Goal: Task Accomplishment & Management: Manage account settings

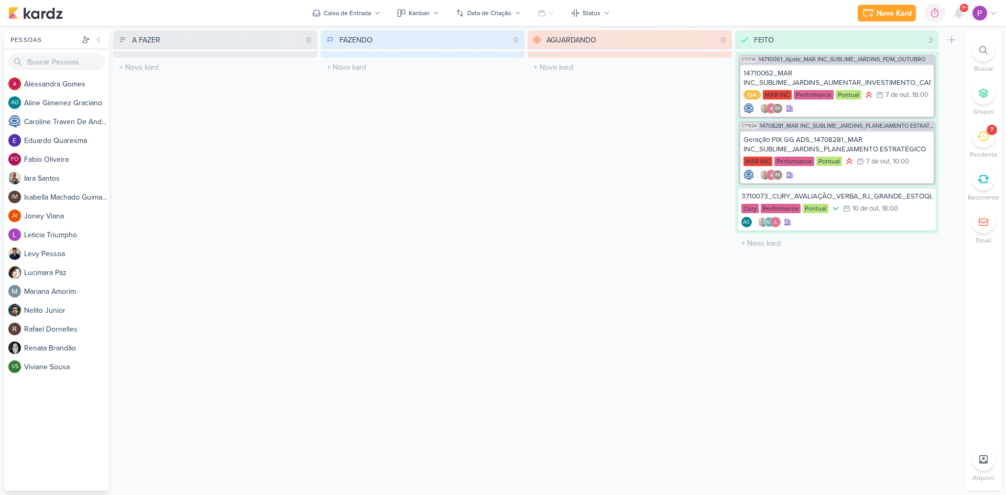
click at [981, 136] on icon at bounding box center [983, 137] width 12 height 10
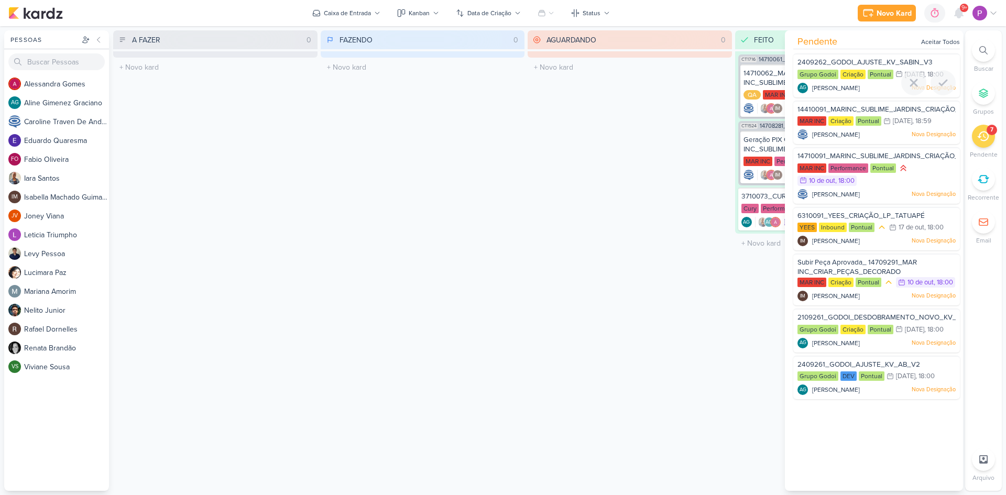
click at [857, 61] on span "2409262_GODOI_AJUSTE_KV_SABIN_V3" at bounding box center [865, 62] width 135 height 8
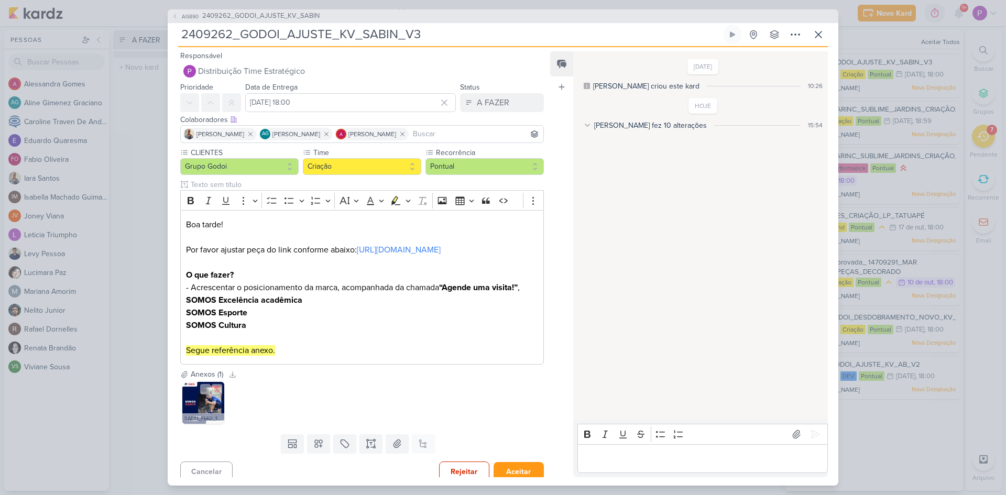
click at [202, 413] on img at bounding box center [203, 403] width 42 height 42
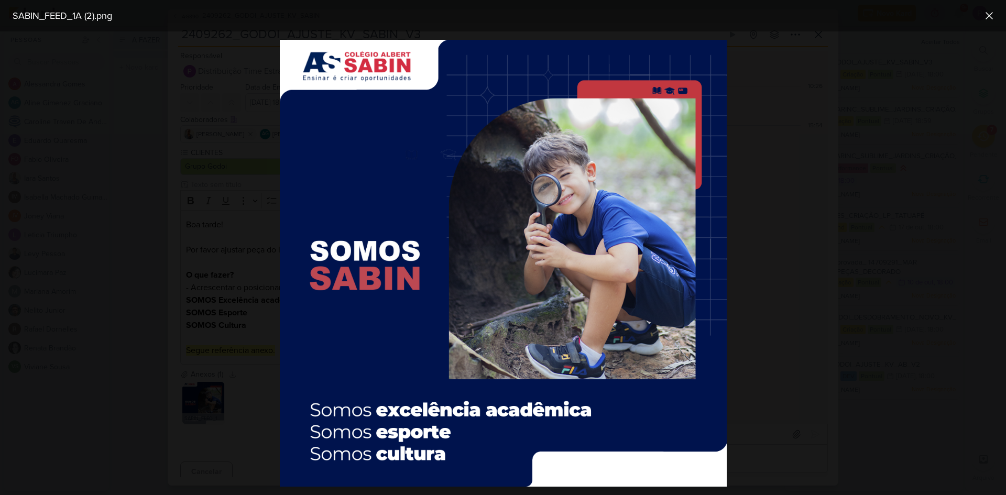
click at [228, 409] on div at bounding box center [503, 263] width 1006 height 464
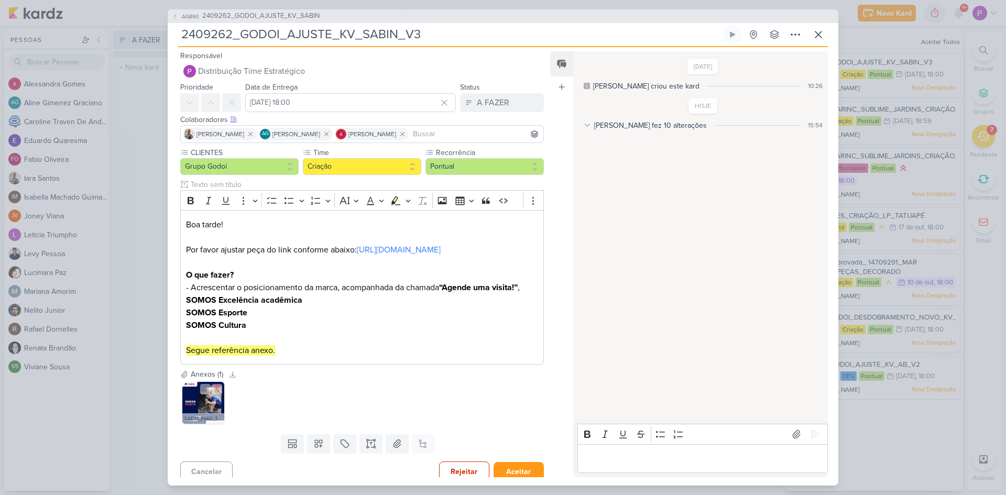
click at [215, 411] on img at bounding box center [203, 403] width 42 height 42
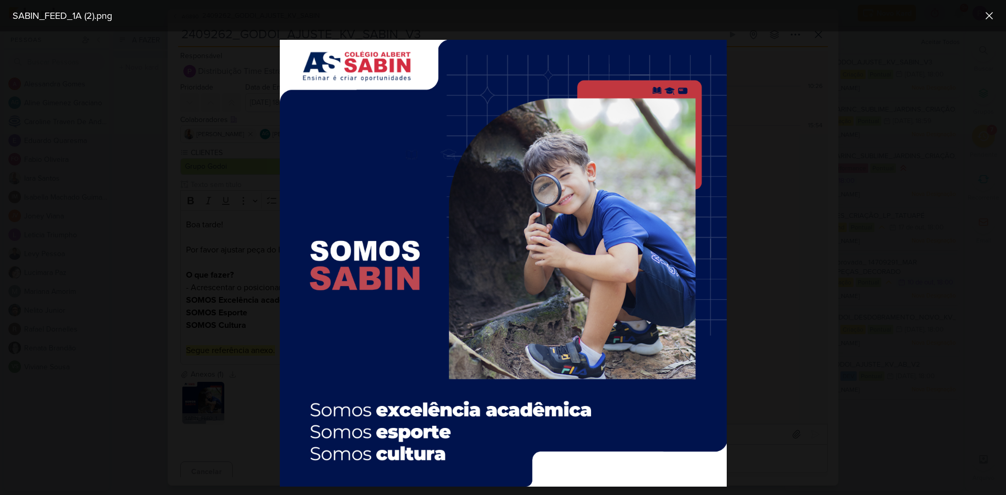
click at [236, 405] on div at bounding box center [503, 263] width 1006 height 464
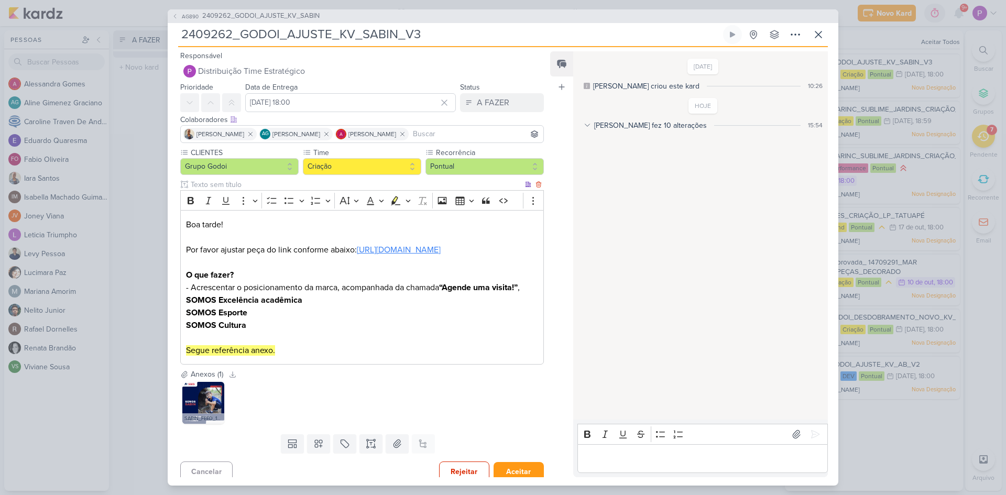
click at [381, 247] on link "[URL][DOMAIN_NAME]" at bounding box center [399, 250] width 84 height 10
click at [302, 351] on p "O que fazer? - Acrescentar o posicionamento da marca, acompanhada da chamada “A…" at bounding box center [362, 313] width 352 height 88
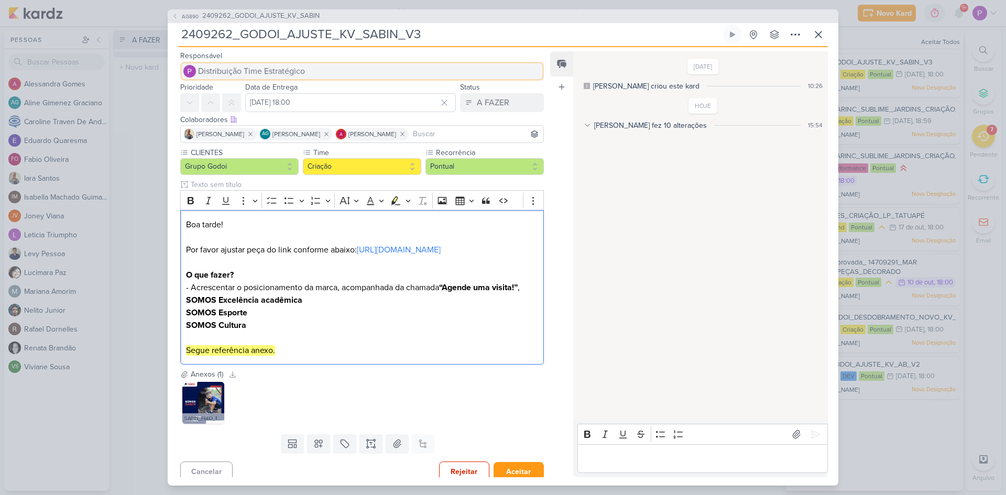
click at [247, 68] on span "Distribuição Time Estratégico" at bounding box center [251, 71] width 107 height 13
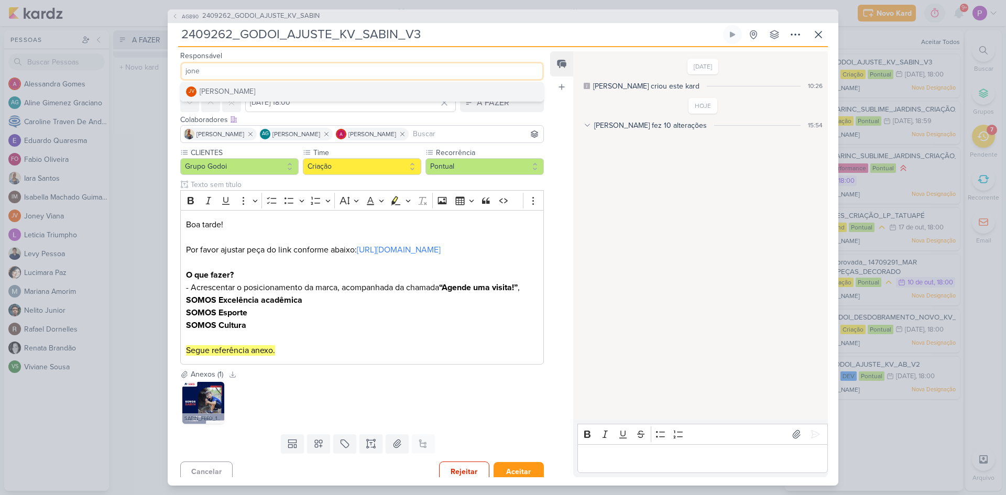
type input "jone"
click at [262, 96] on button "JV [PERSON_NAME]" at bounding box center [362, 91] width 363 height 19
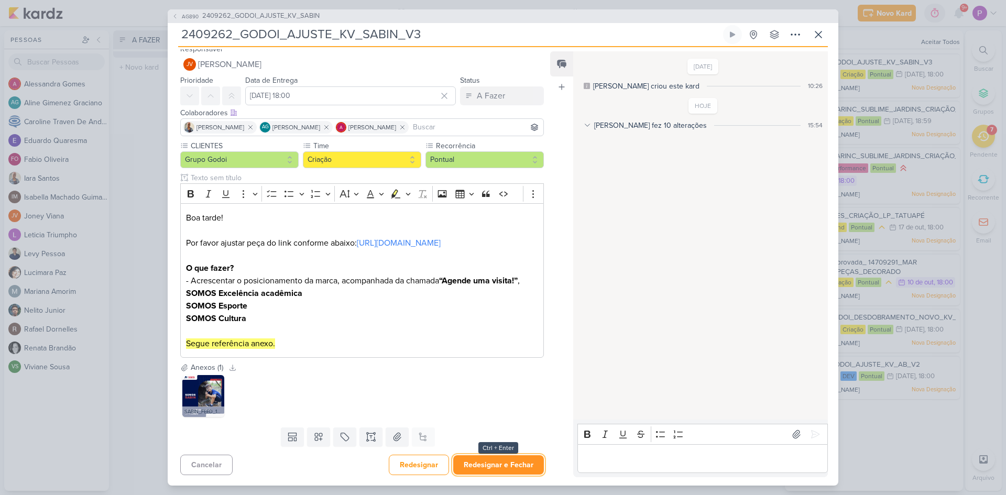
click at [484, 463] on button "Redesignar e Fechar" at bounding box center [498, 464] width 91 height 19
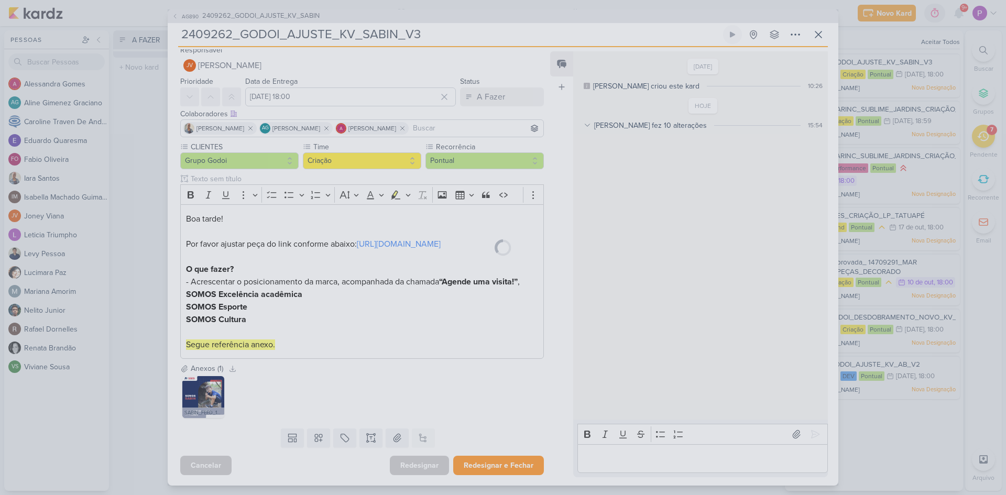
scroll to position [18, 0]
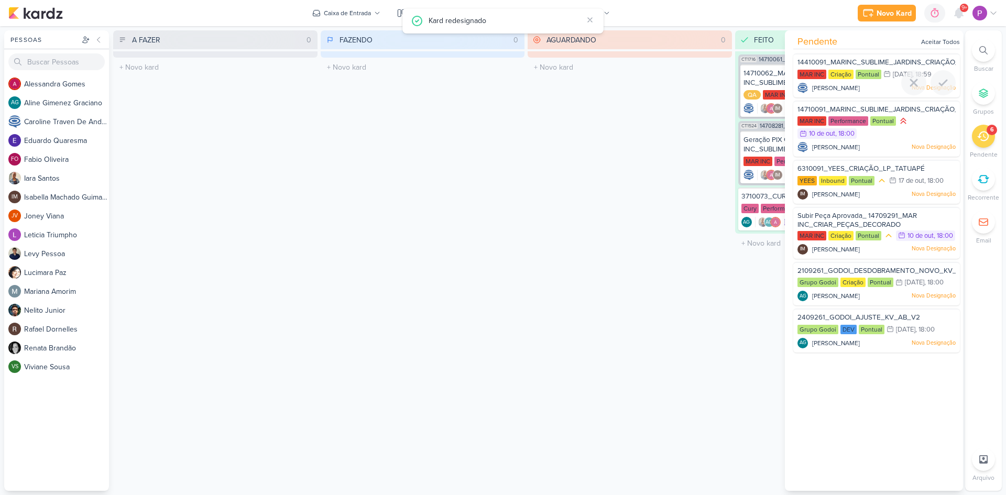
click at [852, 62] on span "14410091_MARINC_SUBLIME_JARDINS_CRIAÇÃO_MOTION" at bounding box center [892, 62] width 189 height 8
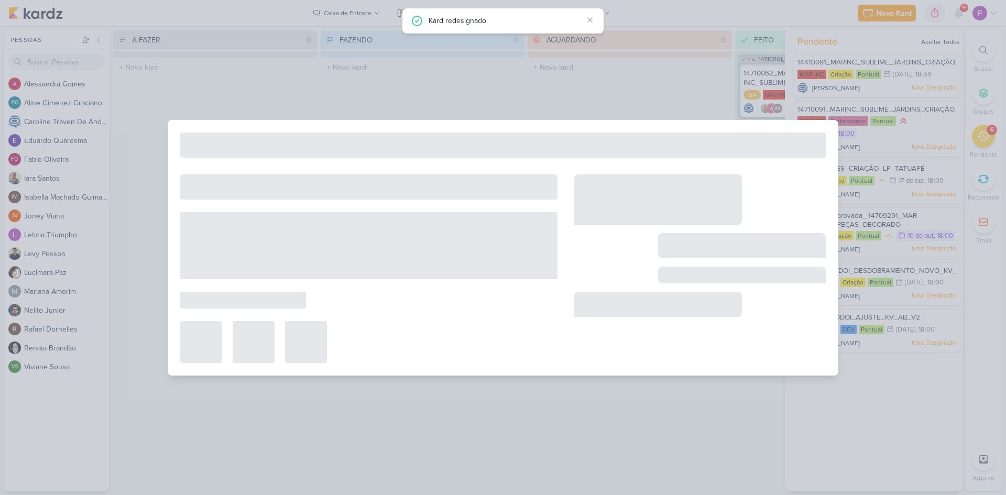
type input "14410091_MARINC_SUBLIME_JARDINS_CRIAÇÃO_MOTION"
type input "[DATE] 18:59"
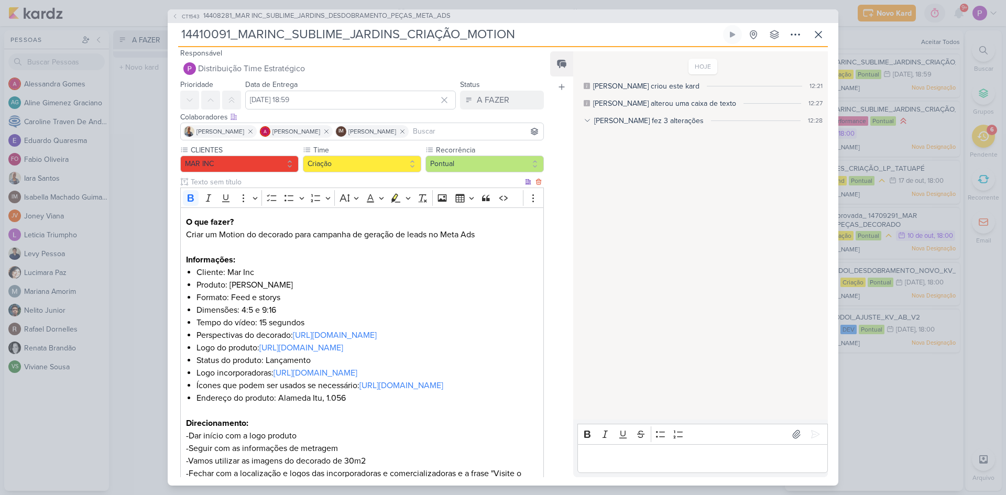
scroll to position [0, 0]
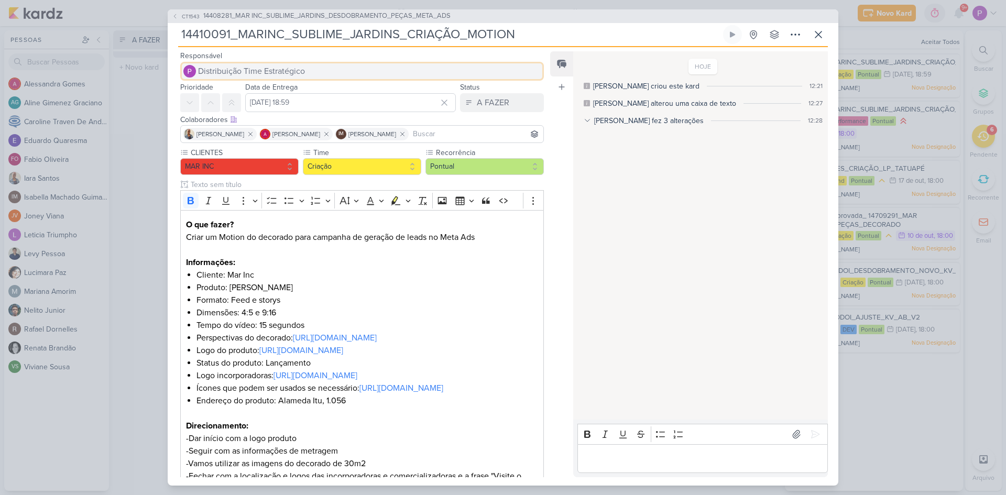
click at [256, 71] on span "Distribuição Time Estratégico" at bounding box center [251, 71] width 107 height 13
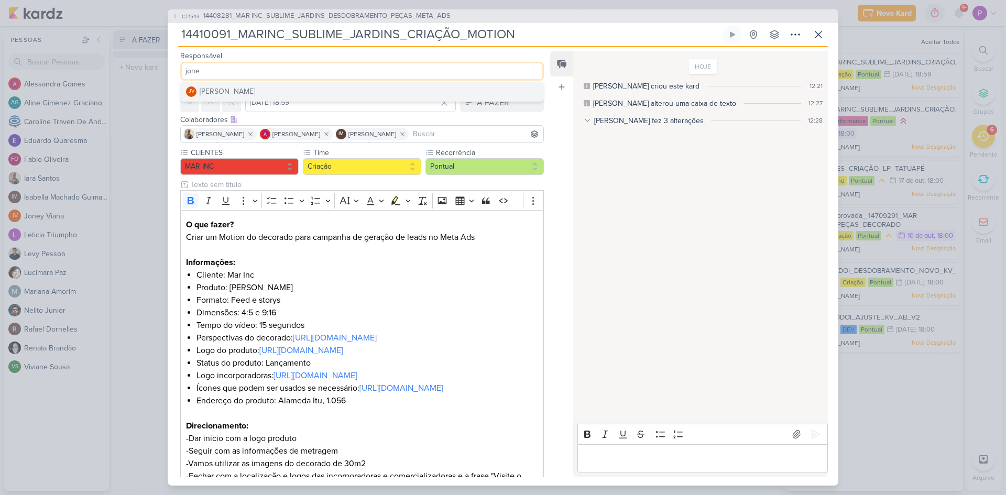
type input "jone"
click at [274, 93] on button "JV [PERSON_NAME]" at bounding box center [362, 91] width 363 height 19
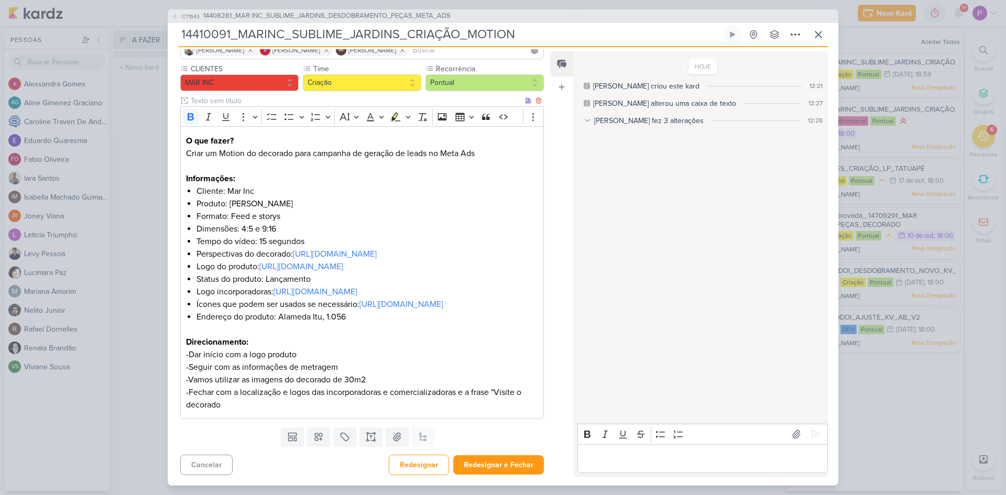
scroll to position [134, 0]
click at [528, 466] on button "Redesignar e Fechar" at bounding box center [498, 464] width 91 height 19
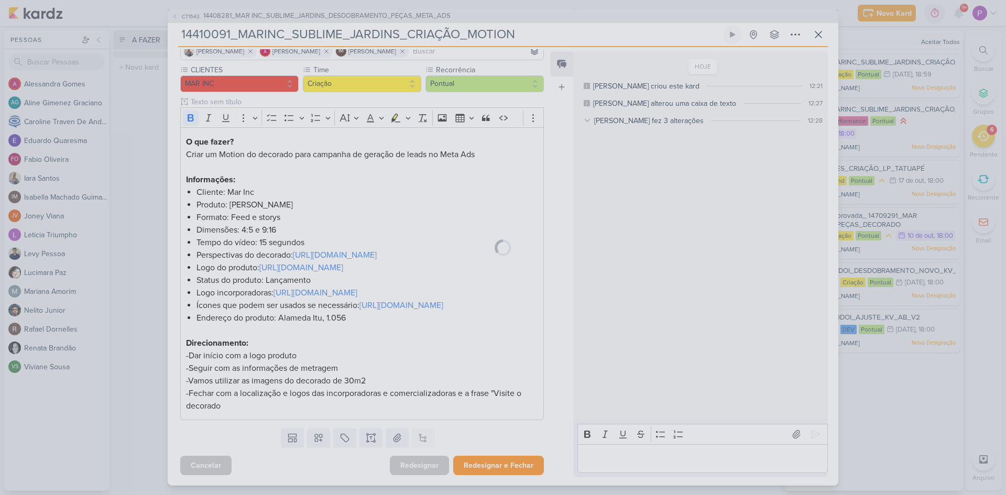
scroll to position [133, 0]
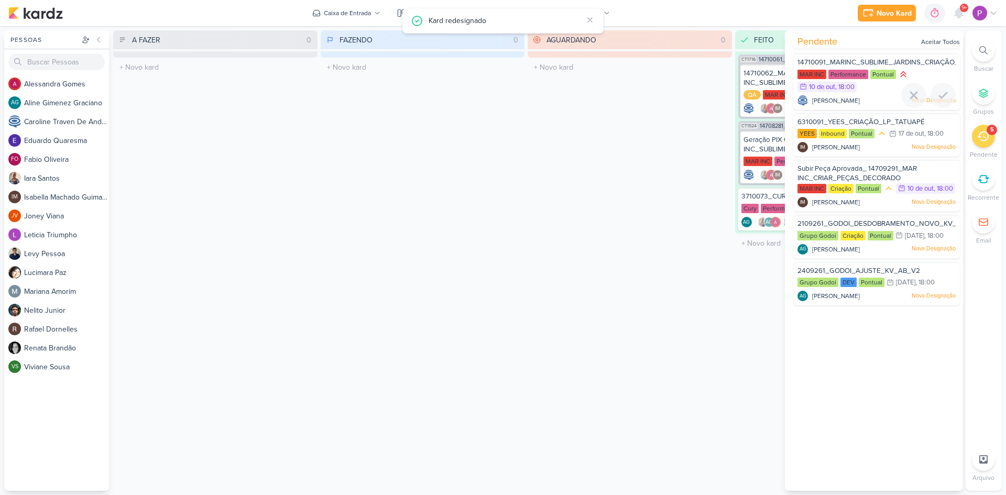
click at [878, 92] on div "MAR INC Performance Pontual 10/10 [DATE] 18:00" at bounding box center [877, 81] width 158 height 24
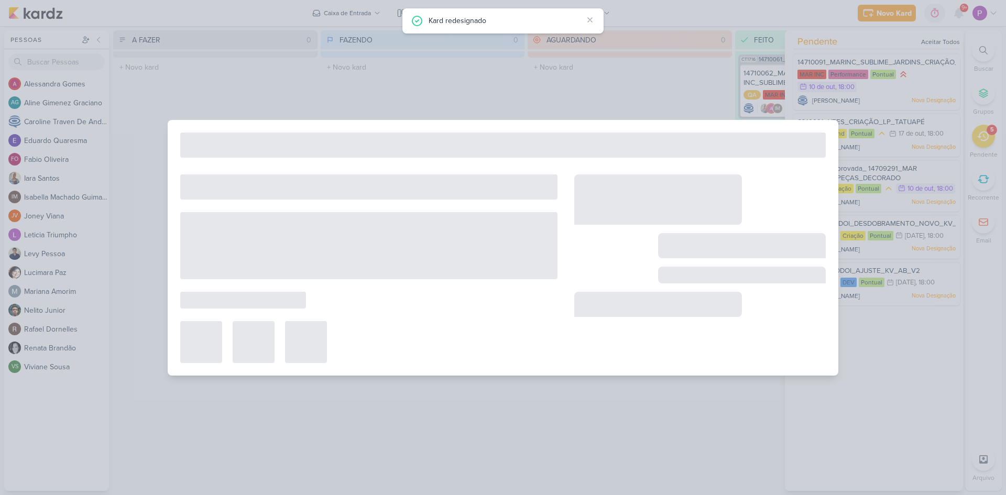
type input "14710091_MARINC_SUBLIME_JARDINS_CRIAÇÃO_CAMPANHA_SALVADOR_META_ADS"
type input "[DATE] 18:00"
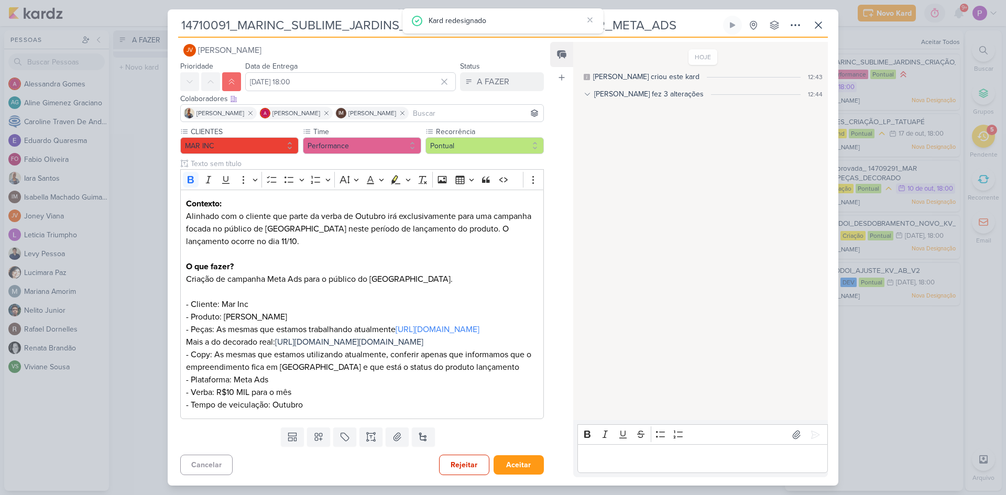
scroll to position [0, 0]
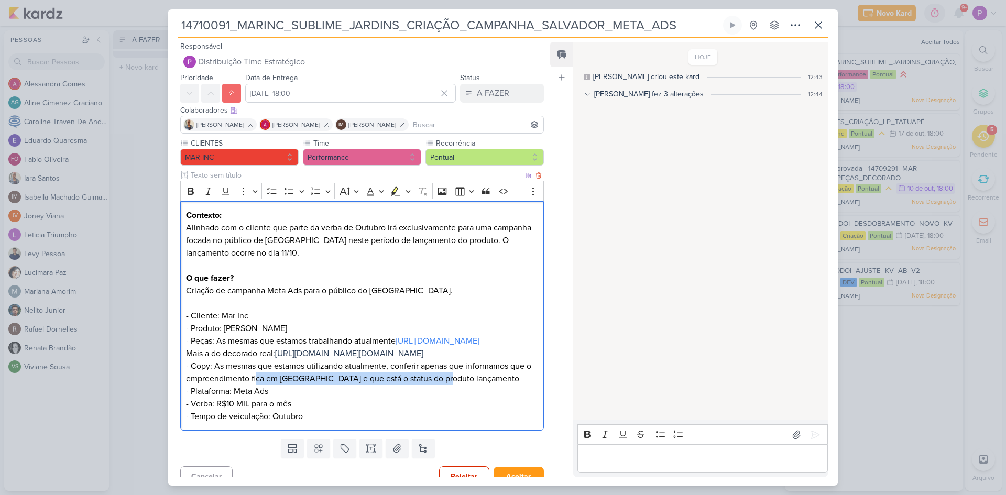
drag, startPoint x: 257, startPoint y: 423, endPoint x: 441, endPoint y: 426, distance: 184.0
click at [441, 423] on p "- Copy: As mesmas que estamos utilizando atualmente, conferir apenas que inform…" at bounding box center [362, 391] width 352 height 63
click at [467, 423] on p "- Copy: As mesmas que estamos utilizando atualmente, conferir apenas que inform…" at bounding box center [362, 391] width 352 height 63
drag, startPoint x: 270, startPoint y: 430, endPoint x: 489, endPoint y: 426, distance: 219.1
click at [489, 423] on p "- Copy: As mesmas que estamos utilizando atualmente, conferir apenas que inform…" at bounding box center [362, 391] width 352 height 63
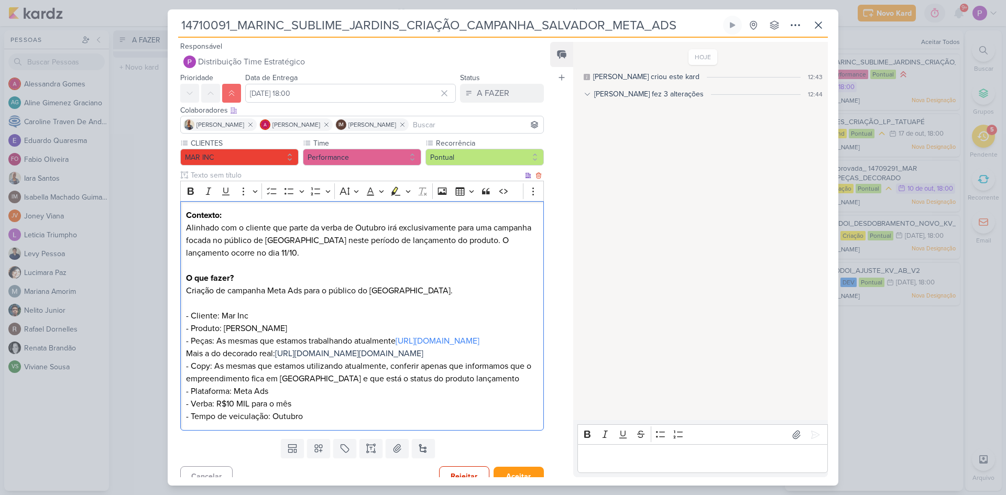
click at [244, 423] on p "- Copy: As mesmas que estamos utilizando atualmente, conferir apenas que inform…" at bounding box center [362, 391] width 352 height 63
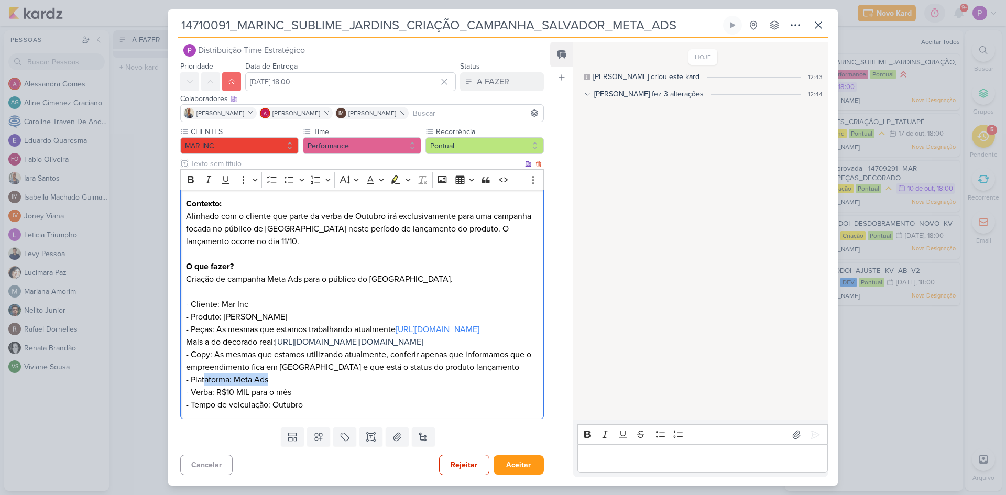
drag, startPoint x: 205, startPoint y: 389, endPoint x: 272, endPoint y: 394, distance: 66.7
click at [272, 394] on p "- Copy: As mesmas que estamos utilizando atualmente, conferir apenas que inform…" at bounding box center [362, 380] width 352 height 63
drag, startPoint x: 196, startPoint y: 406, endPoint x: 375, endPoint y: 408, distance: 179.3
click at [375, 408] on p "- Copy: As mesmas que estamos utilizando atualmente, conferir apenas que inform…" at bounding box center [362, 380] width 352 height 63
click at [314, 411] on p "- Copy: As mesmas que estamos utilizando atualmente, conferir apenas que inform…" at bounding box center [362, 380] width 352 height 63
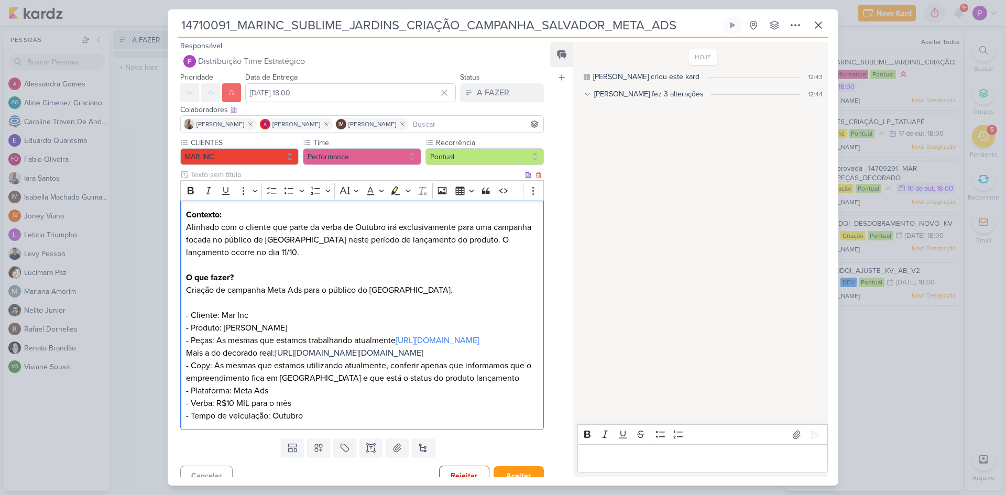
scroll to position [0, 0]
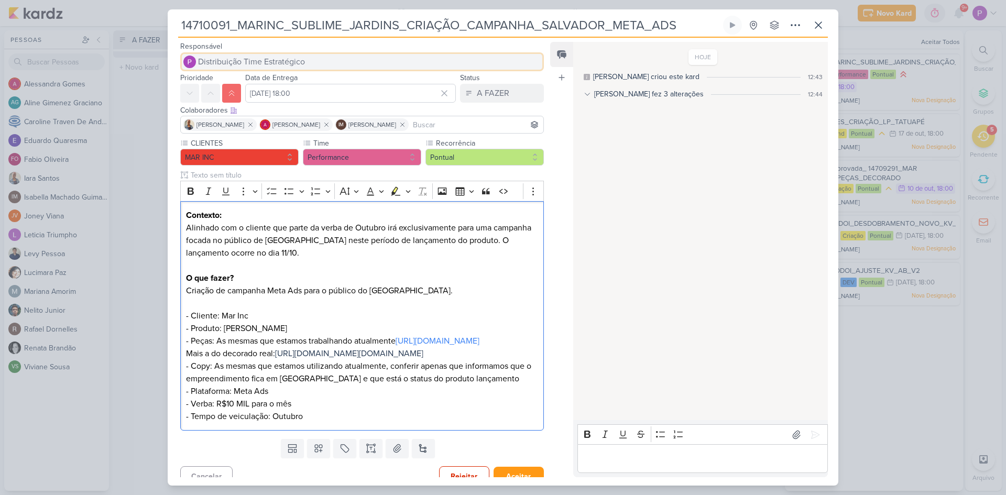
click at [273, 56] on span "Distribuição Time Estratégico" at bounding box center [251, 62] width 107 height 13
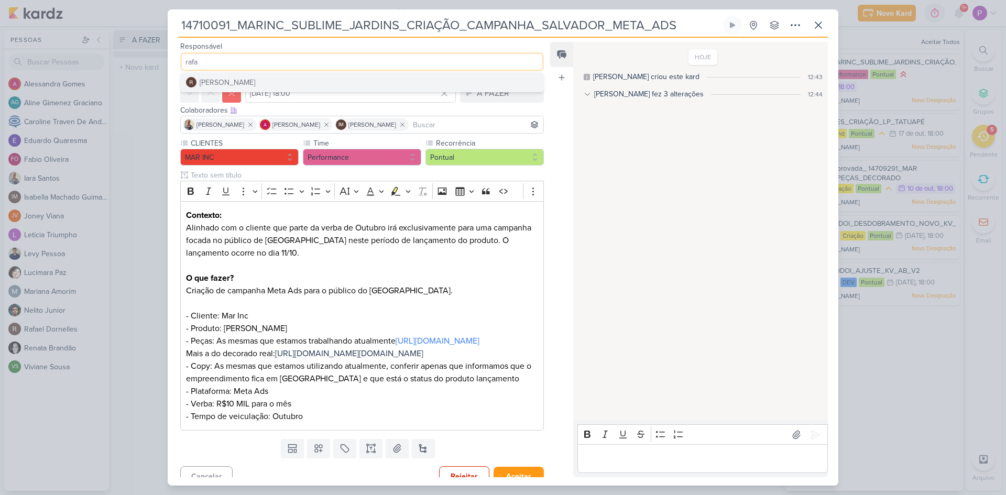
type input "rafa"
click at [288, 82] on button "[PERSON_NAME]" at bounding box center [362, 82] width 363 height 19
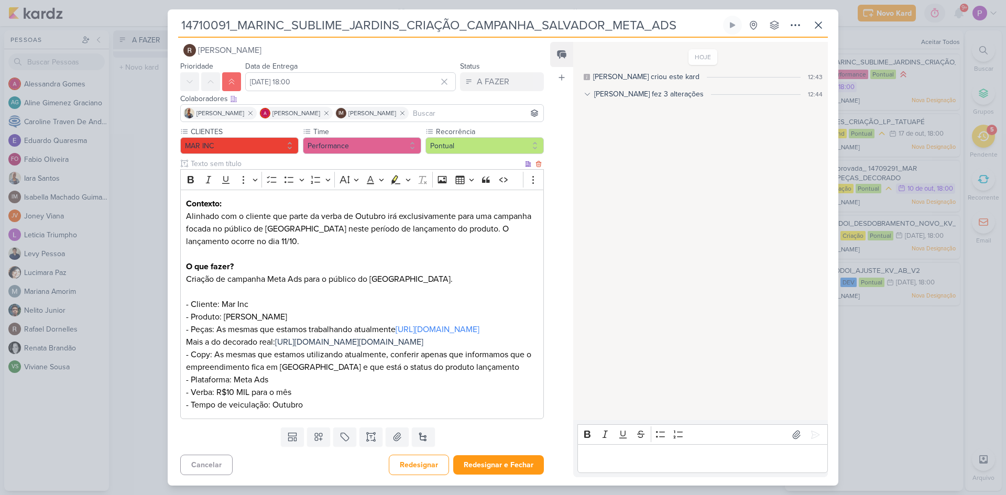
scroll to position [62, 0]
click at [490, 465] on button "Redesignar e Fechar" at bounding box center [498, 464] width 91 height 19
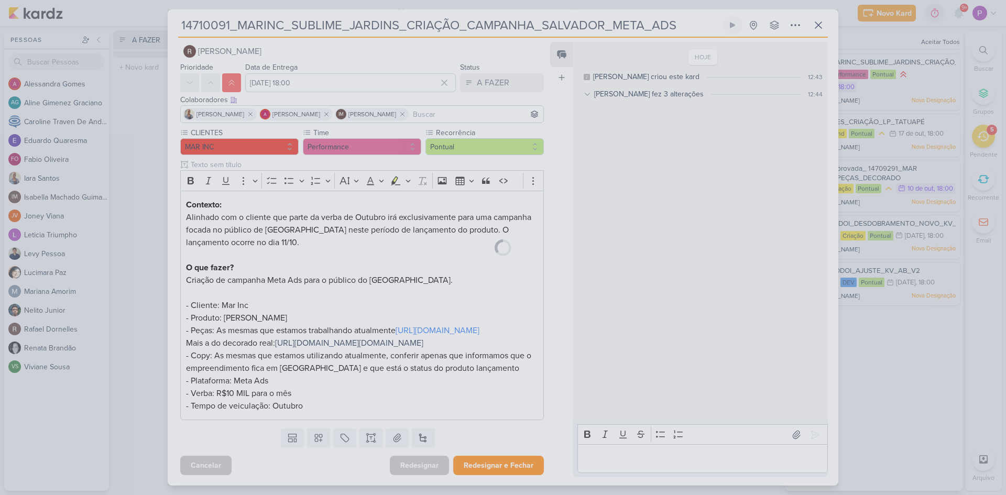
scroll to position [61, 0]
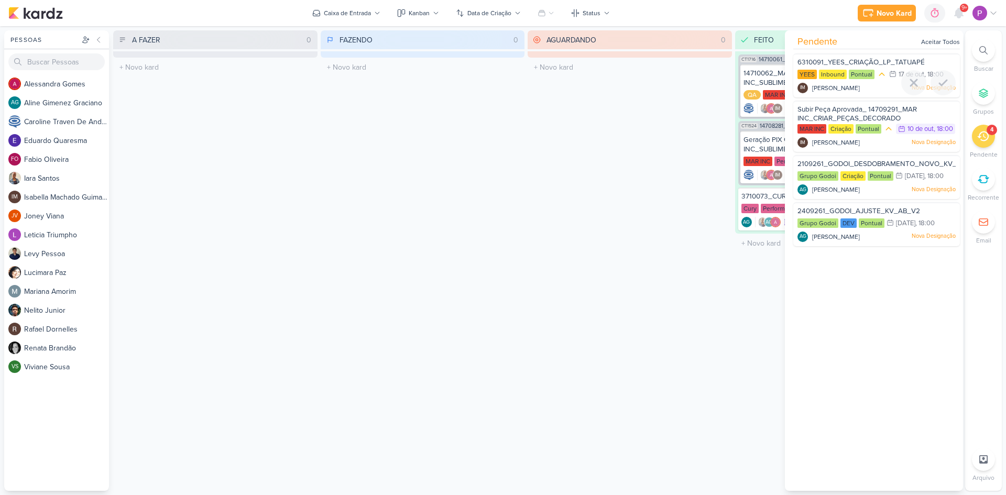
click at [848, 62] on span "6310091_YEES_CRIAÇÃO_LP_TATUAPÉ" at bounding box center [861, 62] width 127 height 8
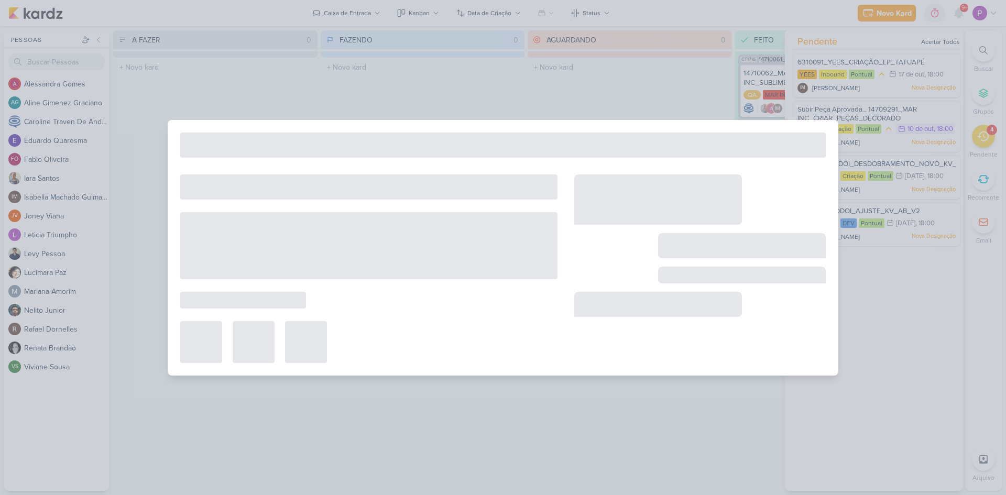
type input "6310091_YEES_CRIAÇÃO_LP_TATUAPÉ"
type input "[DATE] 18:00"
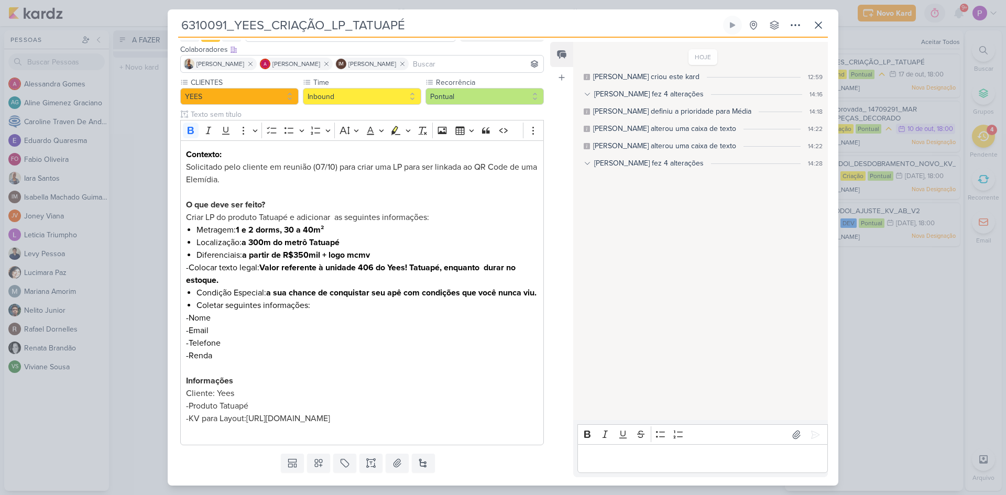
scroll to position [0, 0]
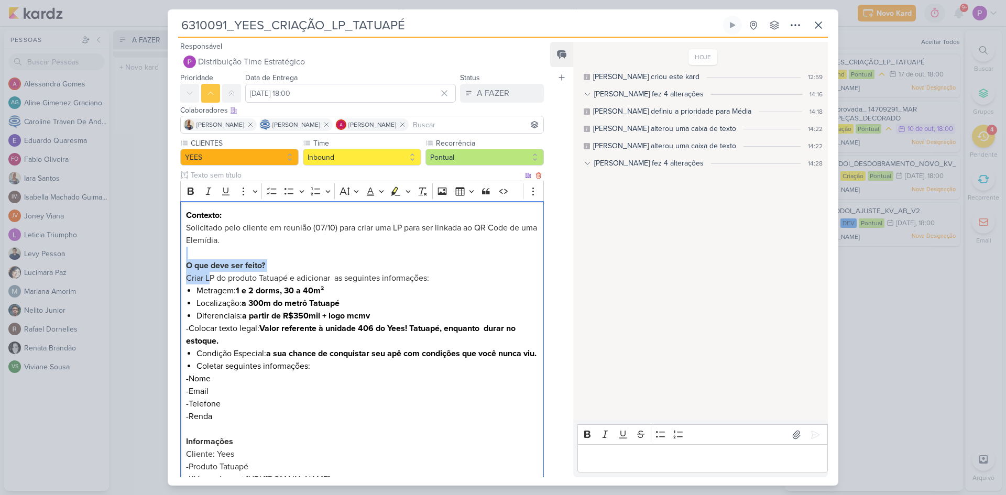
drag, startPoint x: 210, startPoint y: 279, endPoint x: 448, endPoint y: 258, distance: 239.4
click at [448, 258] on div "Contexto: Solicitado pelo cliente em reunião (07/10) para criar uma LP para ser…" at bounding box center [362, 354] width 364 height 306
click at [443, 275] on p "Criar LP do produto Tatuapé e adicionar as seguintes informações:" at bounding box center [362, 278] width 352 height 13
drag, startPoint x: 223, startPoint y: 299, endPoint x: 345, endPoint y: 299, distance: 122.6
click at [350, 297] on li "Localização: a 300m do metrô Tatuapé" at bounding box center [368, 303] width 342 height 13
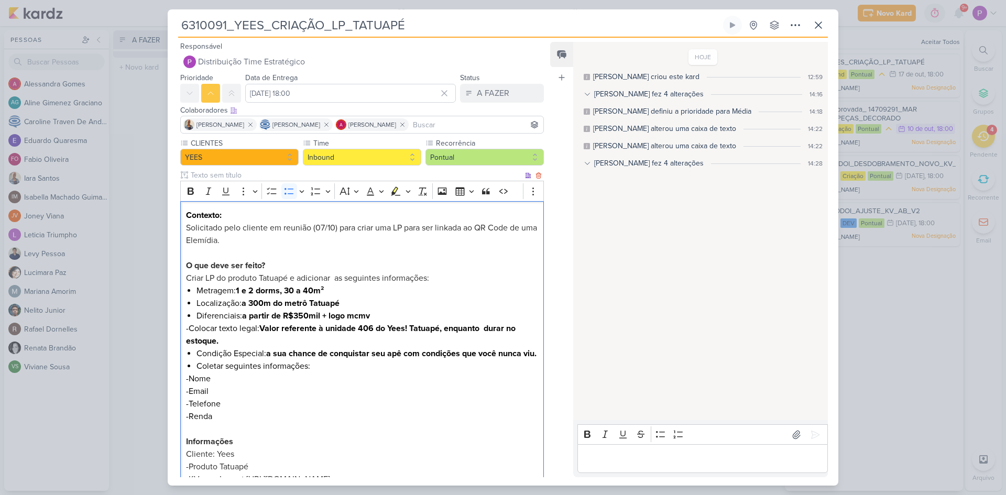
click at [287, 322] on li "Diferenciais: a partir de R$350mil + logo mcmv" at bounding box center [368, 316] width 342 height 13
drag, startPoint x: 256, startPoint y: 324, endPoint x: 360, endPoint y: 329, distance: 104.4
click at [360, 329] on p "-Colocar texto legal: Valor referente à unidade 406 do Yees! Tatuapé, enquanto …" at bounding box center [362, 334] width 352 height 25
click at [299, 343] on p "-Colocar texto legal: Valor referente à unidade 406 do Yees! Tatuapé, enquanto …" at bounding box center [362, 334] width 352 height 25
drag, startPoint x: 278, startPoint y: 354, endPoint x: 403, endPoint y: 354, distance: 124.7
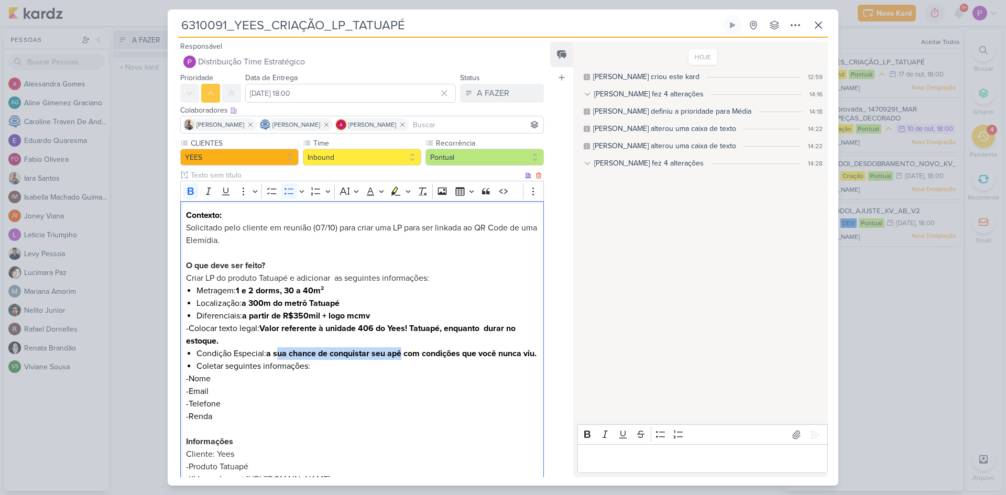
click at [403, 354] on strong "a sua chance de conquistar seu apê com condições que você nunca viu." at bounding box center [401, 354] width 270 height 10
click at [335, 373] on li "Coletar seguintes informações:" at bounding box center [368, 366] width 342 height 13
drag, startPoint x: 327, startPoint y: 382, endPoint x: 377, endPoint y: 383, distance: 50.3
click at [377, 373] on li "Coletar seguintes informações:" at bounding box center [368, 366] width 342 height 13
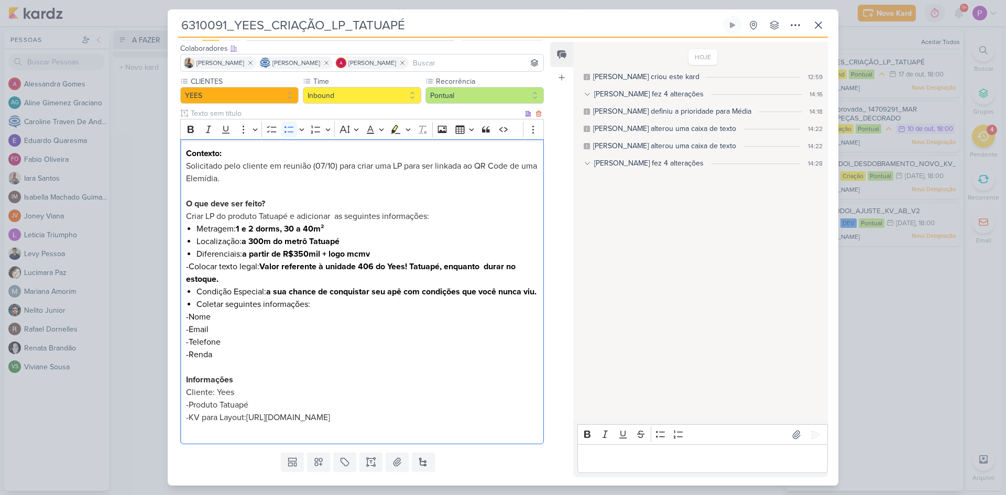
scroll to position [112, 0]
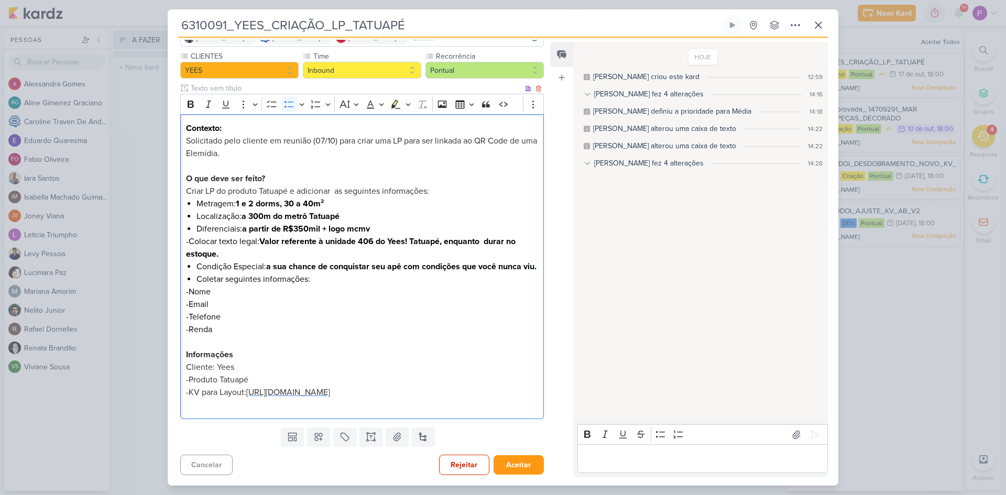
click at [246, 393] on span "[URL][DOMAIN_NAME]" at bounding box center [288, 392] width 84 height 10
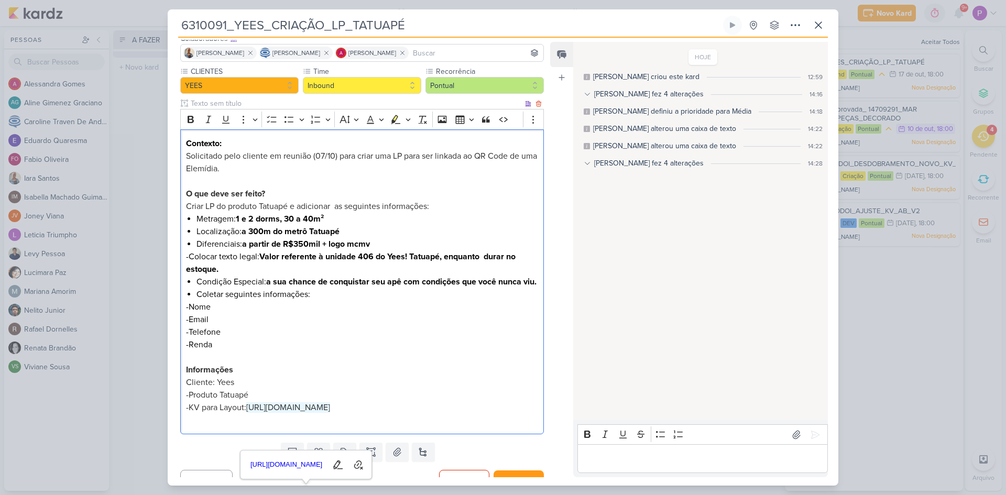
scroll to position [0, 0]
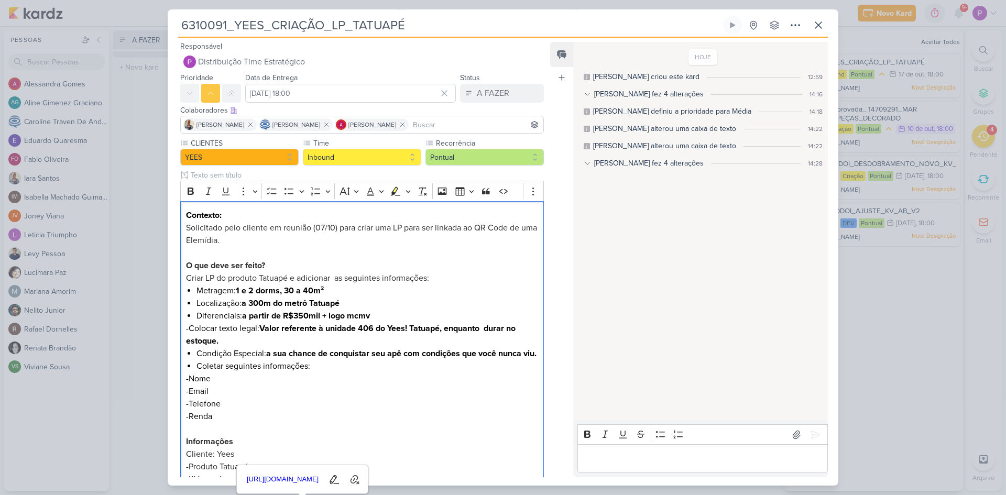
click at [630, 463] on p "Editor editing area: main" at bounding box center [703, 459] width 240 height 13
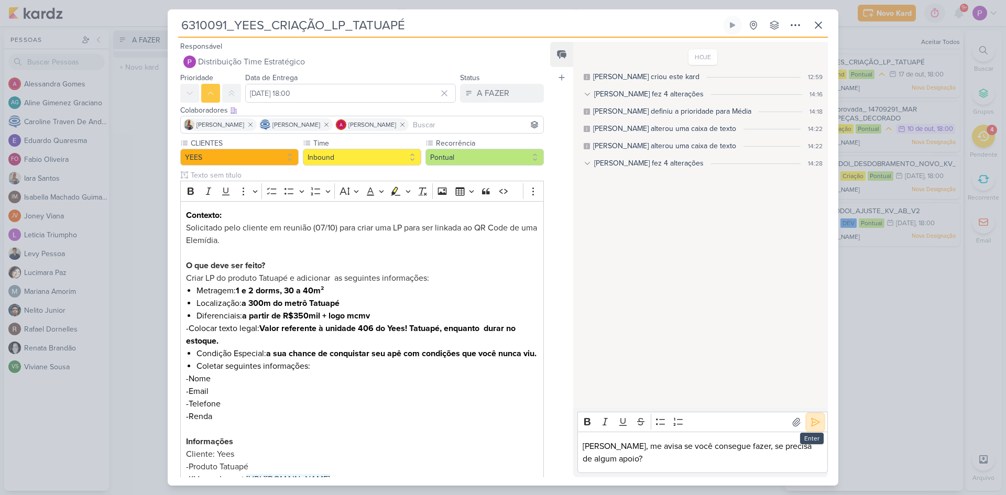
click at [807, 423] on button at bounding box center [815, 422] width 17 height 17
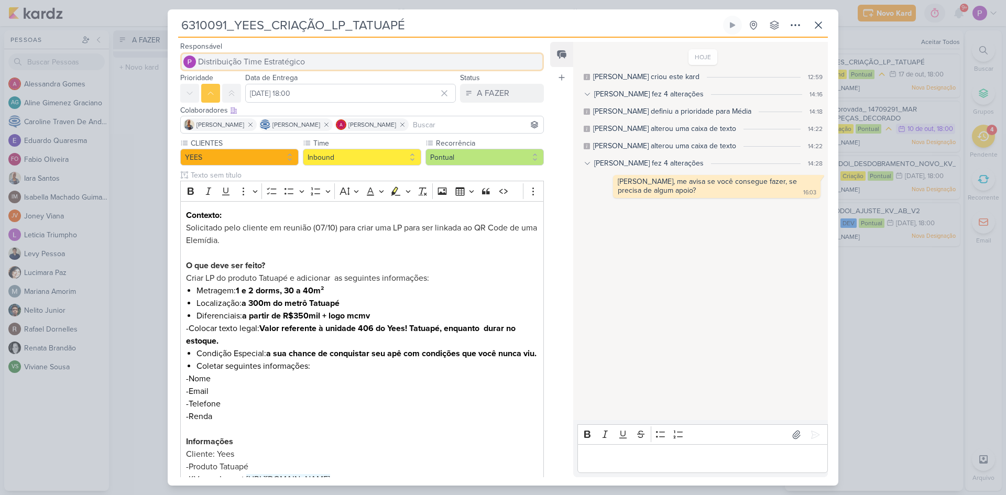
click at [268, 63] on span "Distribuição Time Estratégico" at bounding box center [251, 62] width 107 height 13
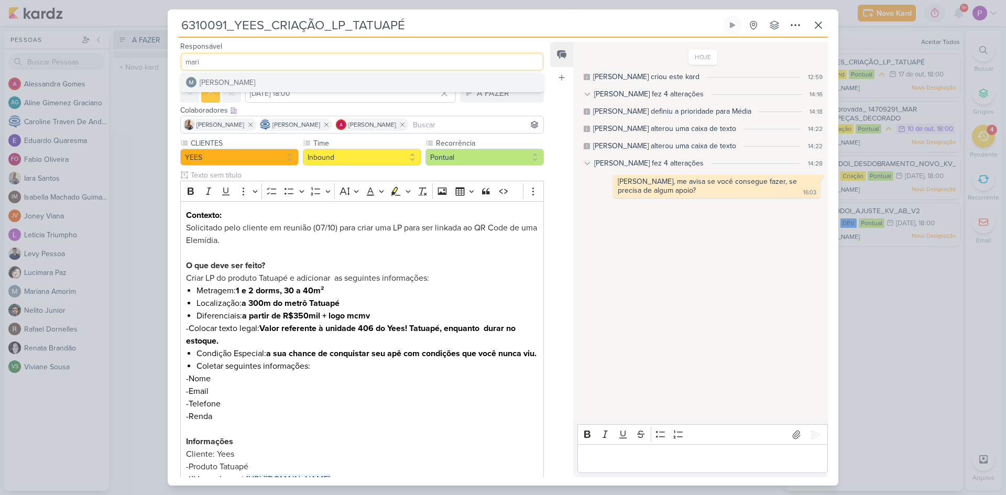
type input "mari"
click at [255, 83] on button "[PERSON_NAME]" at bounding box center [362, 82] width 363 height 19
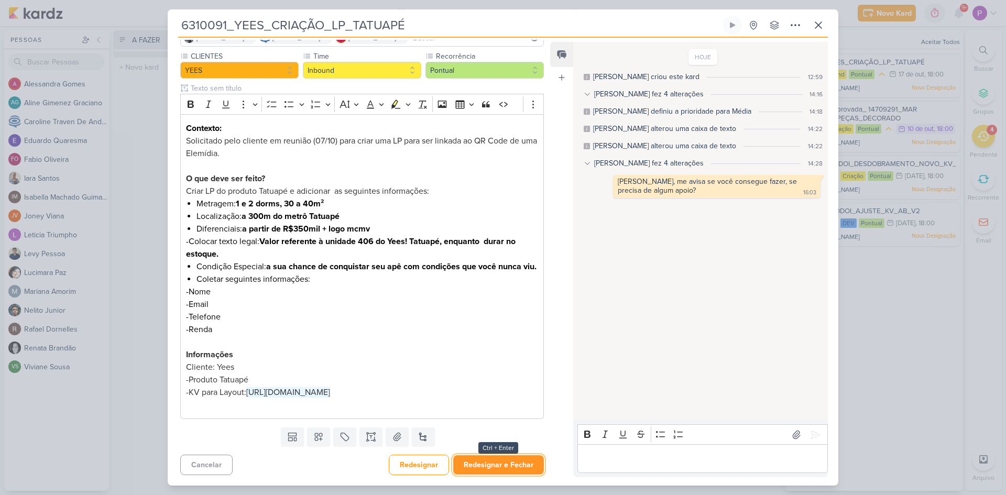
click at [498, 461] on button "Redesignar e Fechar" at bounding box center [498, 464] width 91 height 19
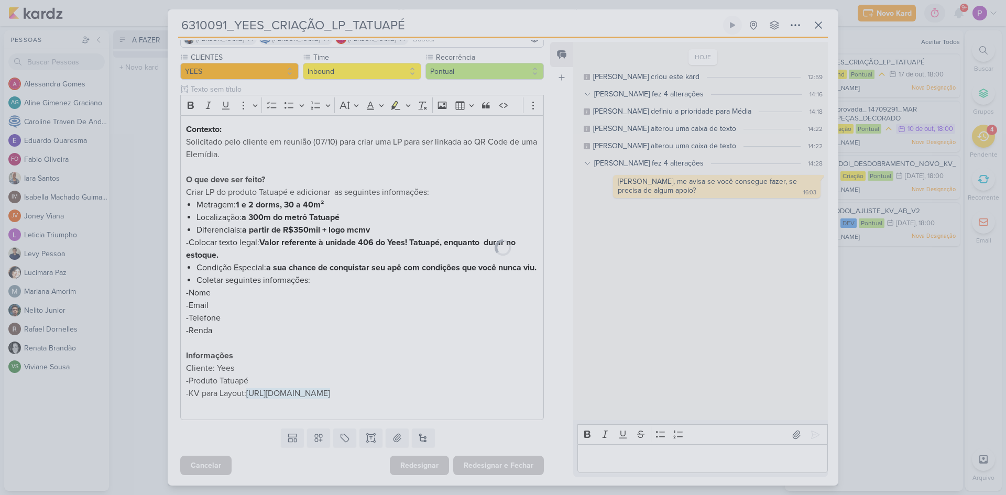
scroll to position [111, 0]
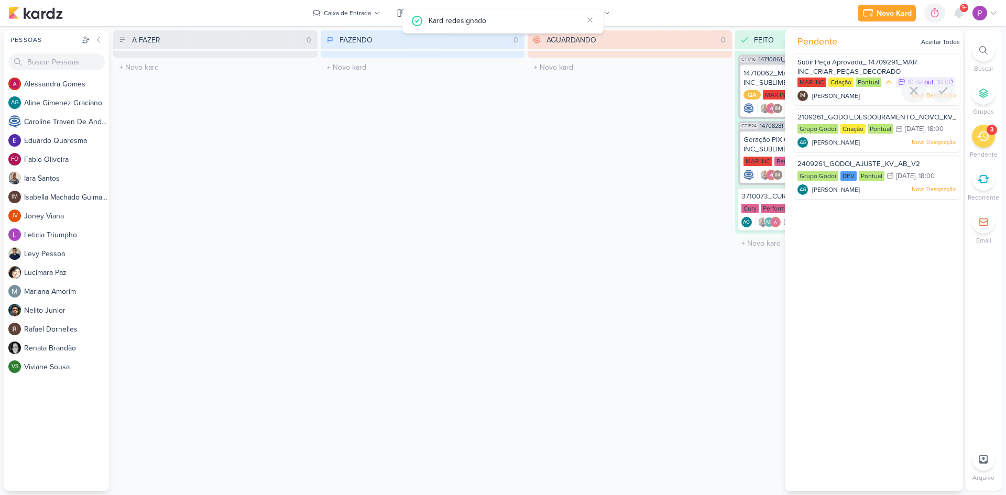
click at [861, 69] on span "Subir Peça Aprovada_ 14709291_MAR INC_CRIAR_PEÇAS_DECORADO" at bounding box center [857, 67] width 119 height 18
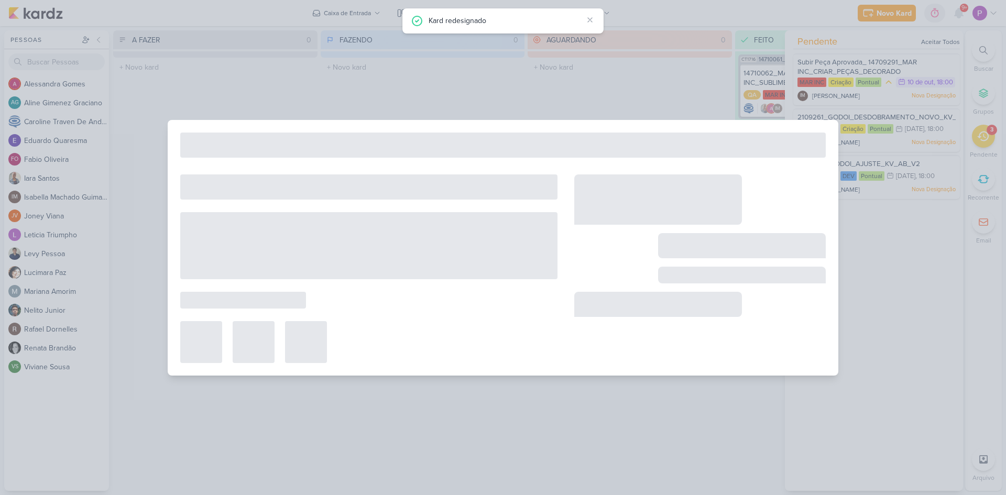
type input "Subir Peça Aprovada_ 14709291_MAR INC_CRIAR_PEÇAS_DECORADO"
type input "[DATE] 18:00"
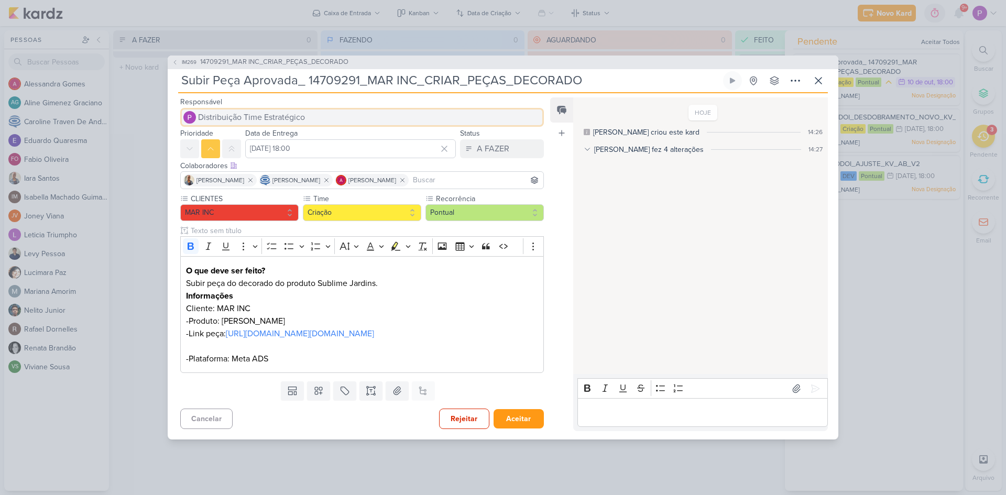
click at [263, 111] on span "Distribuição Time Estratégico" at bounding box center [251, 117] width 107 height 13
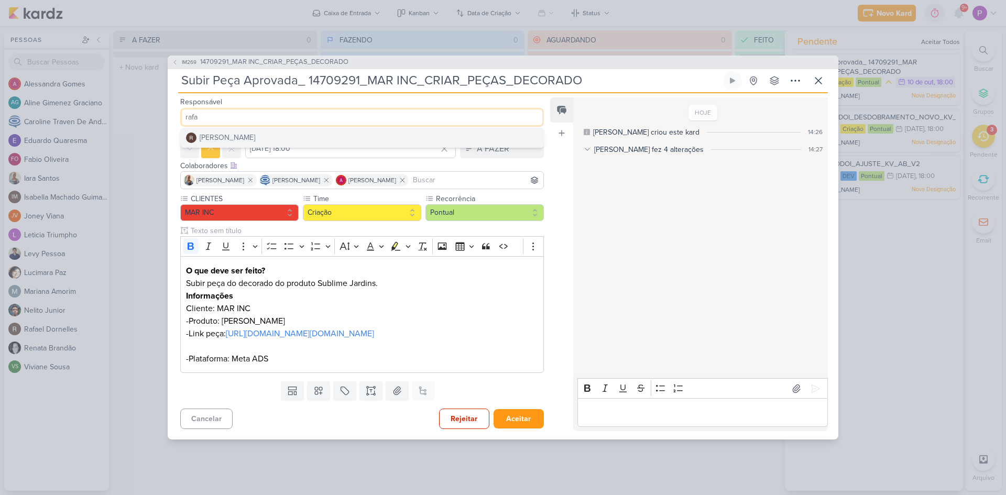
type input "rafa"
click at [252, 132] on div "[PERSON_NAME]" at bounding box center [228, 137] width 56 height 11
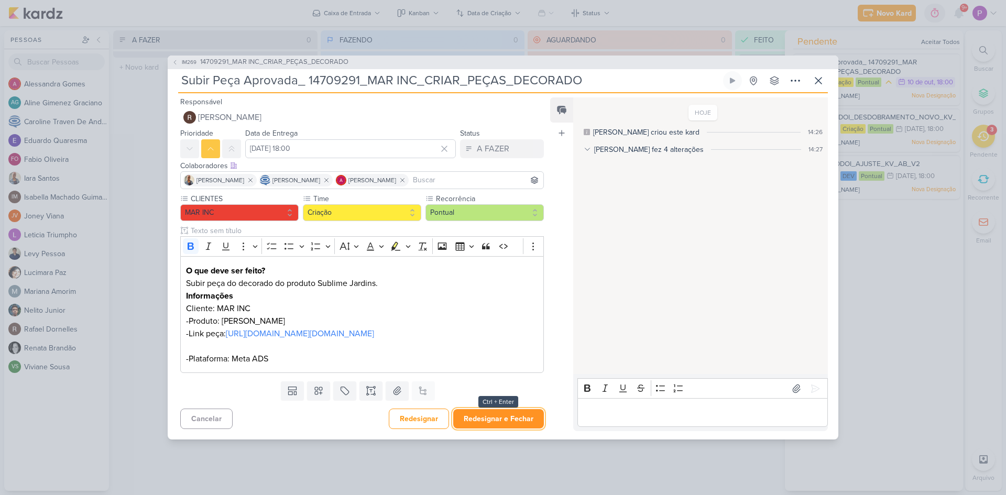
click at [496, 429] on button "Redesignar e Fechar" at bounding box center [498, 418] width 91 height 19
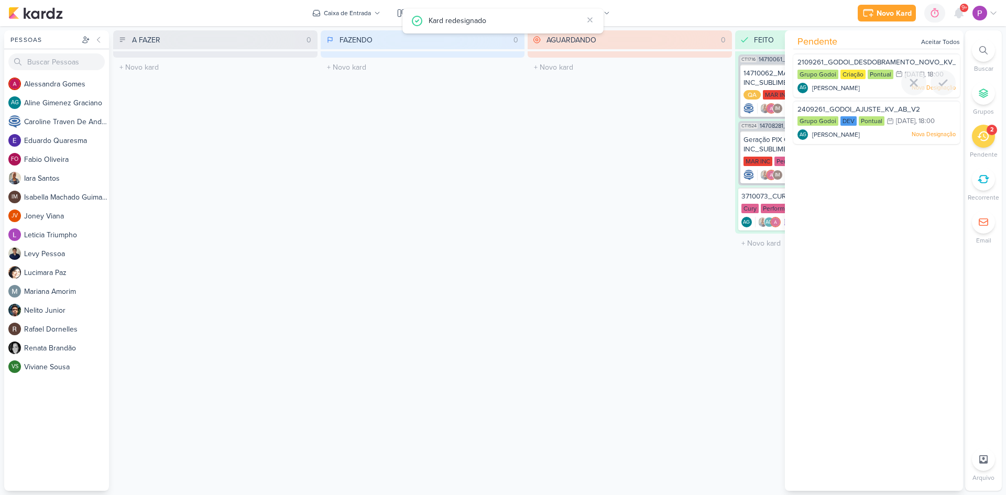
click at [867, 56] on div "2109261_GODOI_DESDOBRAMENTO_NOVO_KV_VITAL Grupo Godoi Criação Pontual 14/10 [DA…" at bounding box center [876, 75] width 167 height 44
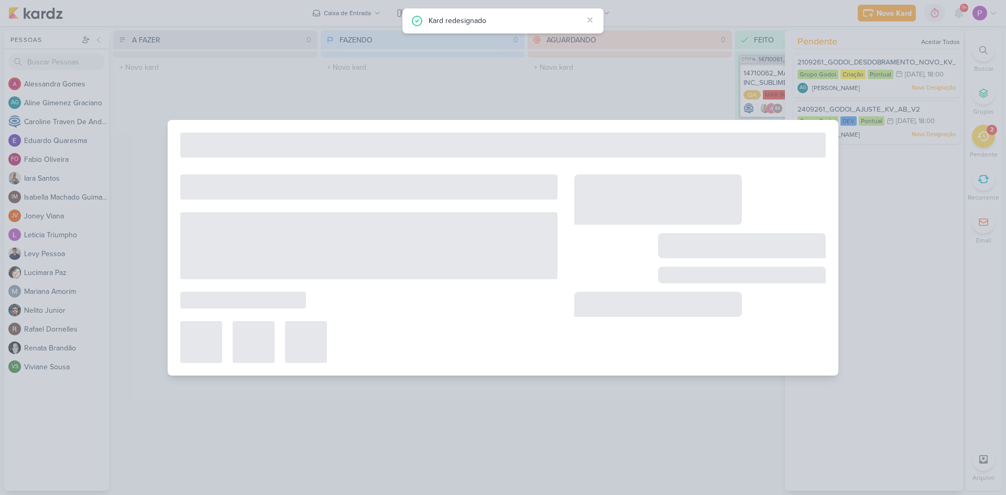
type input "2109261_GODOI_DESDOBRAMENTO_NOVO_KV_VITAL"
type input "[DATE] 18:00"
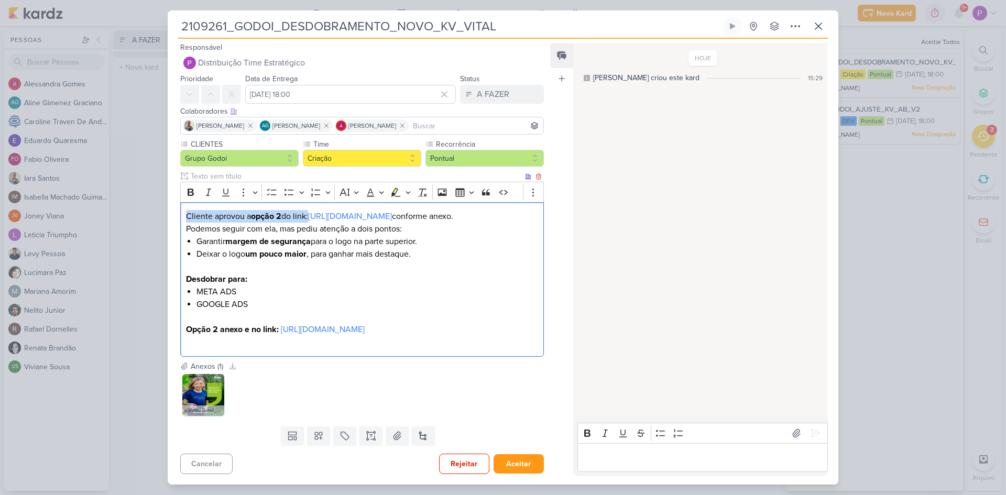
drag, startPoint x: 187, startPoint y: 215, endPoint x: 329, endPoint y: 214, distance: 142.0
click at [329, 214] on p "Cliente aprovou a opção 2 do link: [URL][DOMAIN_NAME] conforme anexo. Podemos s…" at bounding box center [362, 222] width 352 height 25
click at [320, 235] on p "Cliente aprovou a opção 2 do link: [URL][DOMAIN_NAME] conforme anexo. Podemos s…" at bounding box center [362, 222] width 352 height 25
drag, startPoint x: 209, startPoint y: 355, endPoint x: 321, endPoint y: 360, distance: 112.8
click at [321, 336] on p "Opção 2 anexo e no link: [URL][DOMAIN_NAME]" at bounding box center [362, 329] width 352 height 13
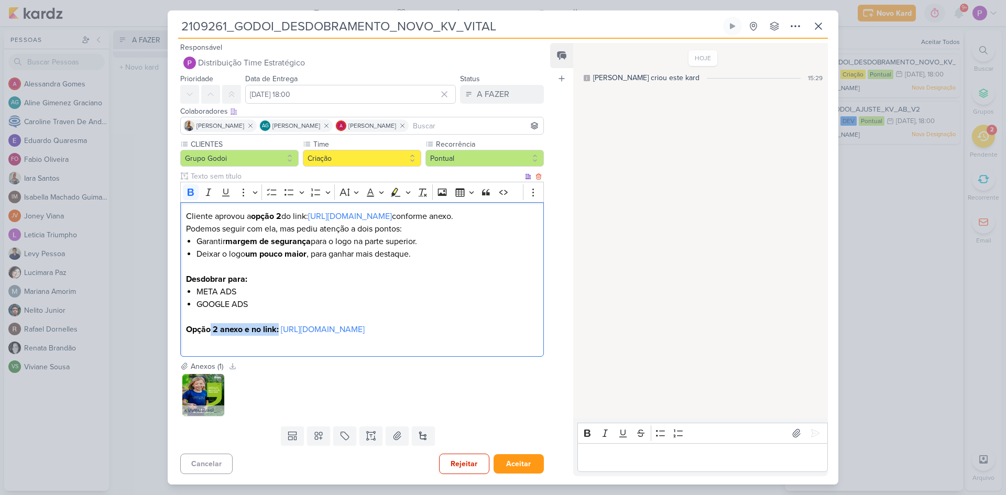
click at [303, 336] on p "Opção 2 anexo e no link: [URL][DOMAIN_NAME]" at bounding box center [362, 329] width 352 height 13
click at [281, 335] on link "[URL][DOMAIN_NAME]" at bounding box center [323, 329] width 84 height 10
click at [659, 469] on div "Editor editing area: main" at bounding box center [703, 457] width 251 height 29
drag, startPoint x: 632, startPoint y: 461, endPoint x: 562, endPoint y: 456, distance: 69.3
click at [562, 456] on div "Feed Atrelar email Solte o email para atrelar ao kard HOJE [PERSON_NAME] criou …" at bounding box center [689, 259] width 278 height 433
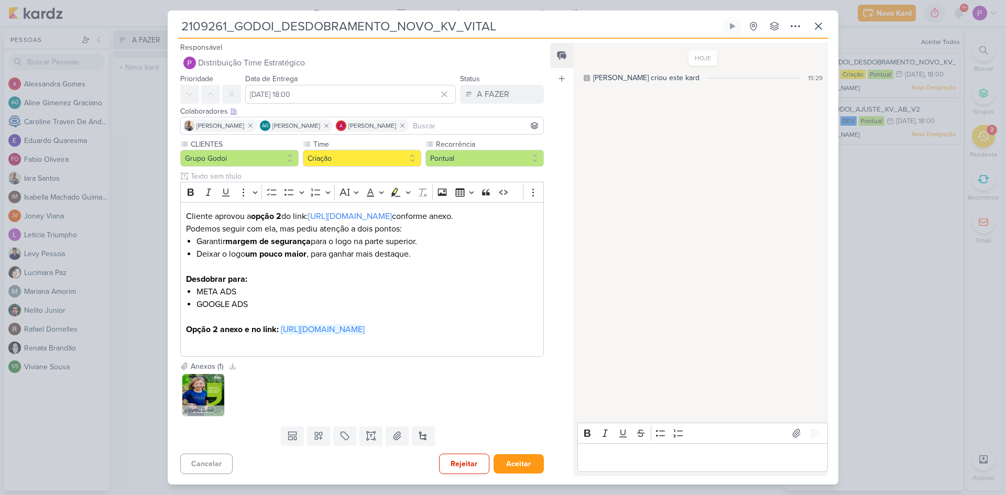
click at [626, 458] on p "Editor editing area: main" at bounding box center [703, 457] width 240 height 13
click at [810, 421] on icon at bounding box center [815, 421] width 10 height 10
drag, startPoint x: 632, startPoint y: 468, endPoint x: 629, endPoint y: 473, distance: 5.9
click at [632, 469] on div "Editor editing area: main" at bounding box center [703, 457] width 251 height 29
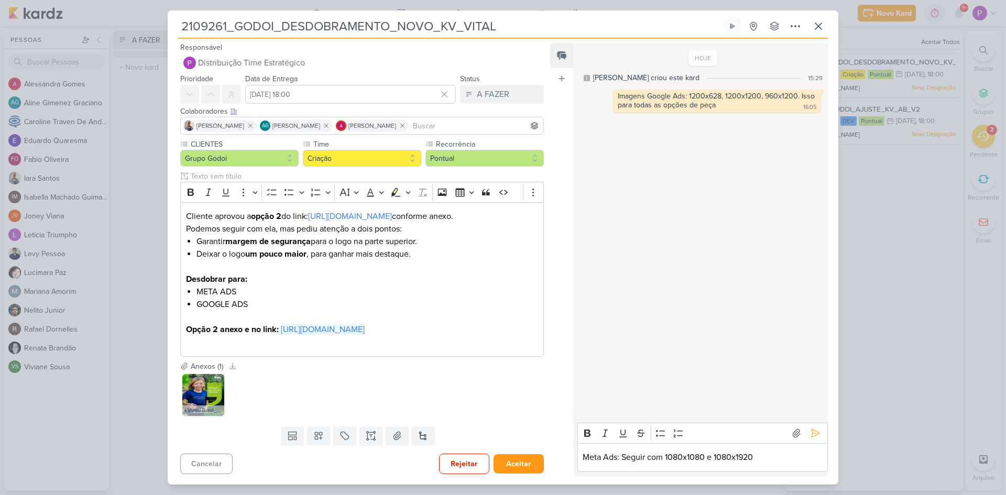
click at [777, 462] on p "Meta Ads: Seguir com 1080x1080 e 1080x1920" at bounding box center [703, 457] width 240 height 13
click at [802, 452] on p "Meta Ads: Seguir com 1080x1080 e 1080x1920. Usar a margem de segurança para Ree…" at bounding box center [703, 451] width 240 height 25
click at [798, 461] on p "Meta Ads: Seguir com 1080x1080 e 1080x1920. Usar a margem de segurança para Ree…" at bounding box center [703, 451] width 240 height 25
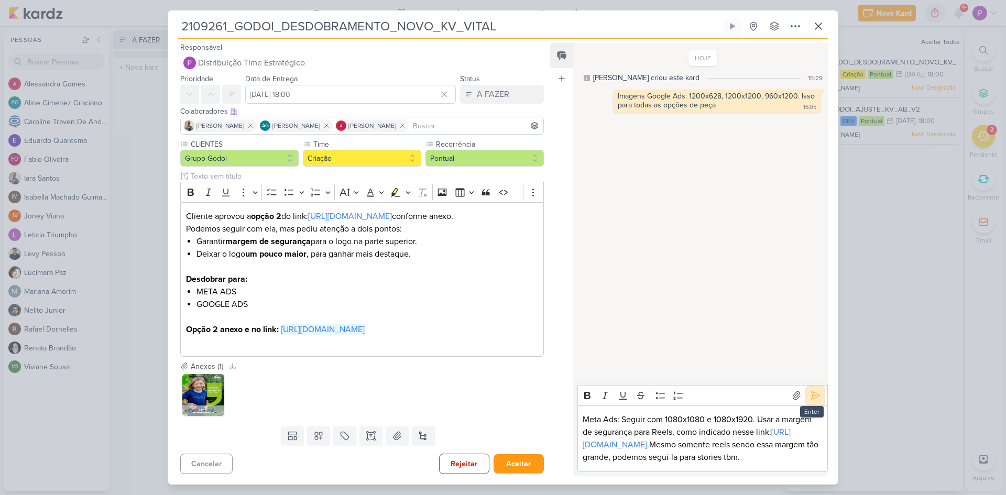
click at [810, 390] on icon at bounding box center [815, 395] width 10 height 10
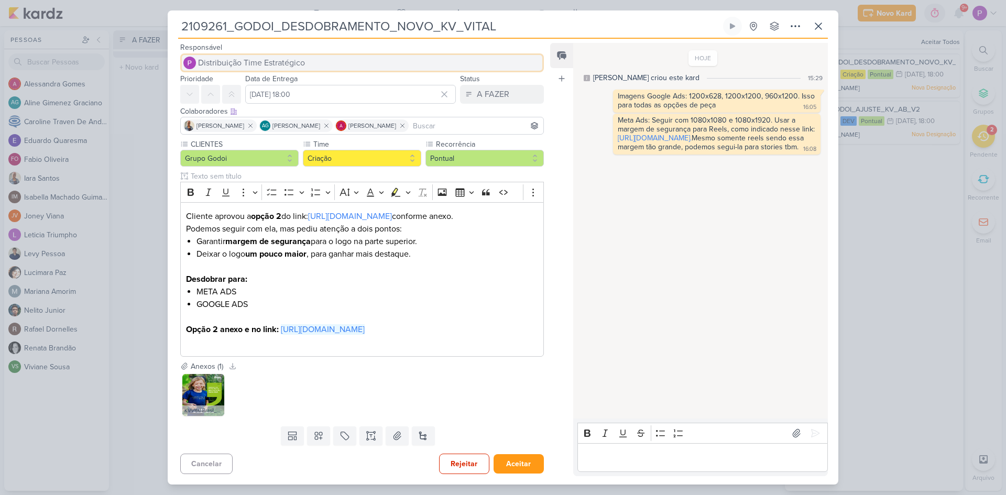
click at [327, 69] on button "Distribuição Time Estratégico" at bounding box center [362, 62] width 364 height 19
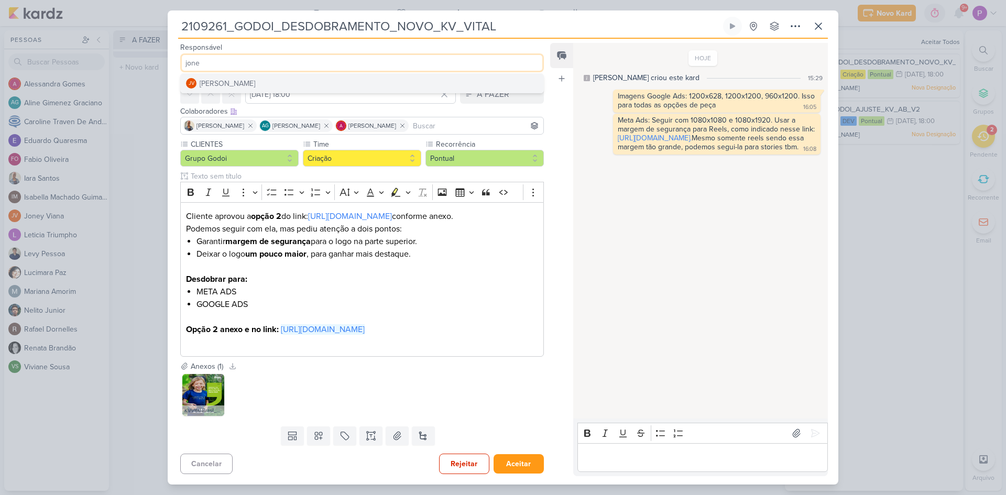
type input "jone"
click at [347, 83] on button "JV [PERSON_NAME]" at bounding box center [362, 83] width 363 height 19
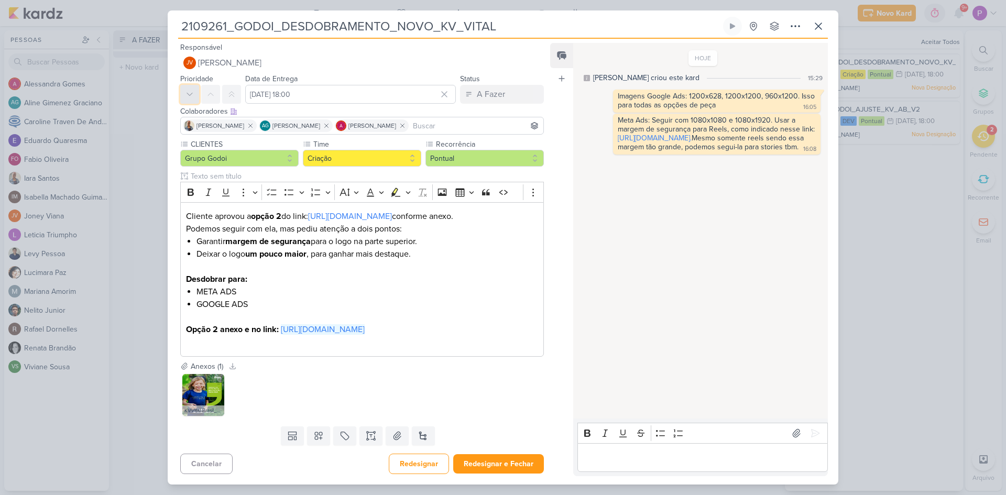
click at [193, 101] on button at bounding box center [189, 94] width 19 height 19
click at [194, 91] on button at bounding box center [189, 94] width 19 height 19
click at [507, 469] on button "Redesignar e Fechar" at bounding box center [498, 463] width 91 height 19
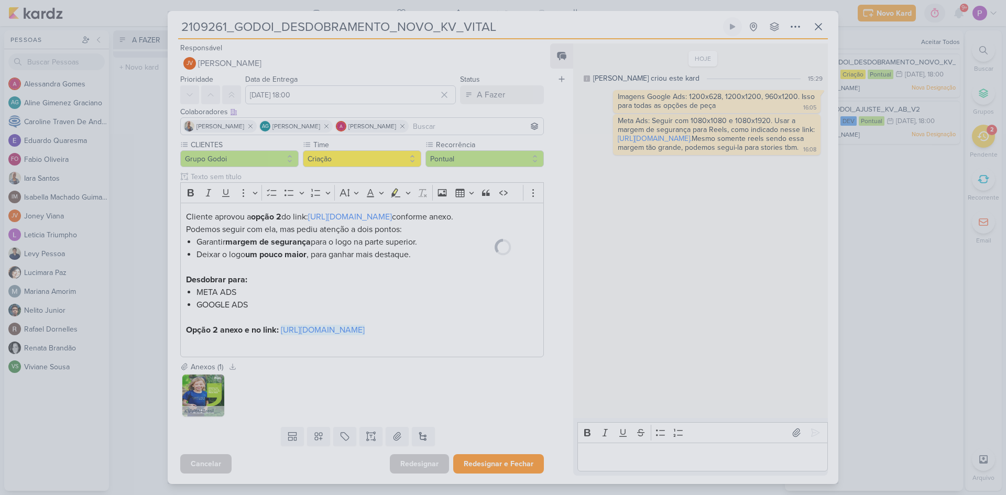
scroll to position [34, 0]
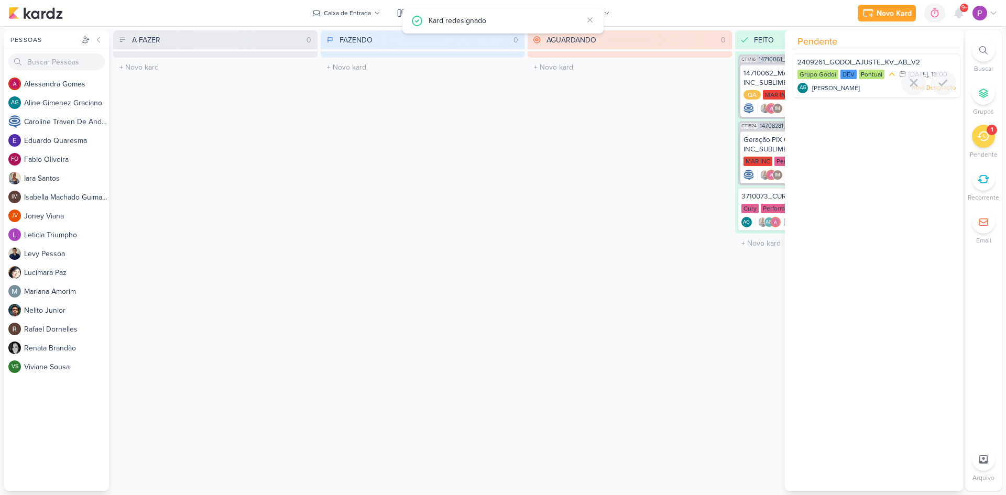
click at [872, 93] on div "2409261_GODOI_AJUSTE_KV_AB_V2 Grupo Godoi DEV Pontual 14/10 [DATE] 18:00" at bounding box center [876, 75] width 167 height 44
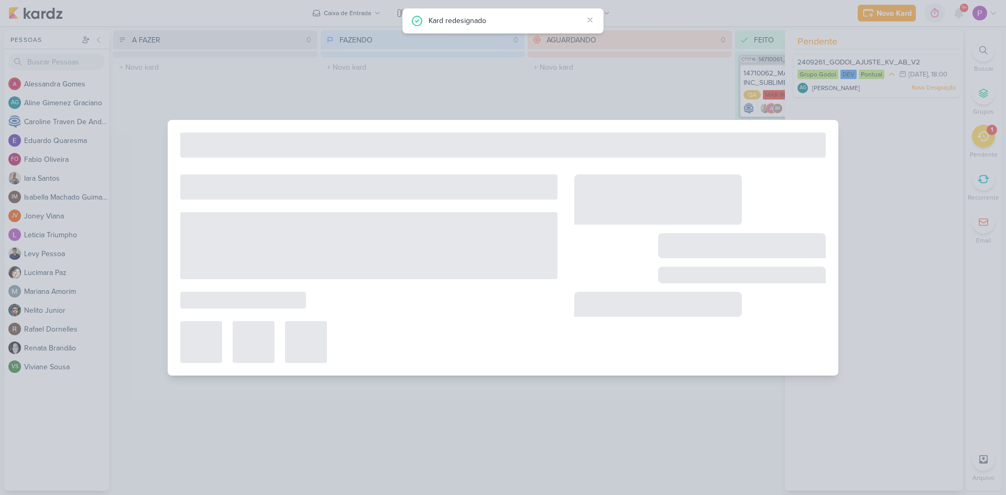
type input "2409261_GODOI_AJUSTE_KV_AB_V2"
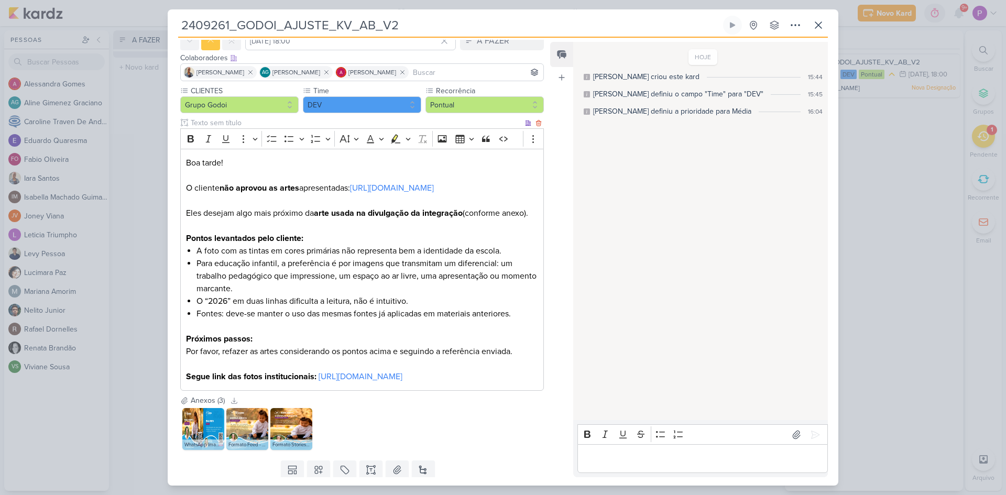
scroll to position [105, 0]
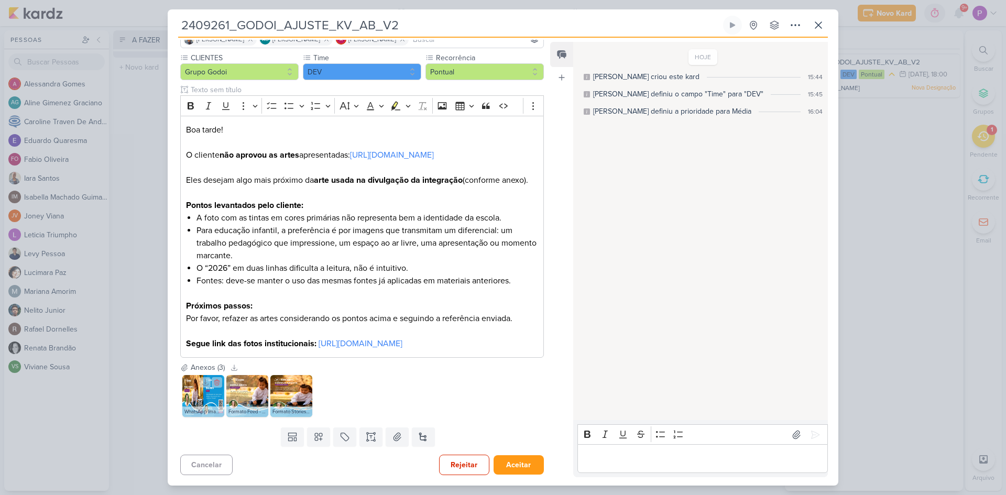
click at [211, 408] on img at bounding box center [203, 396] width 42 height 42
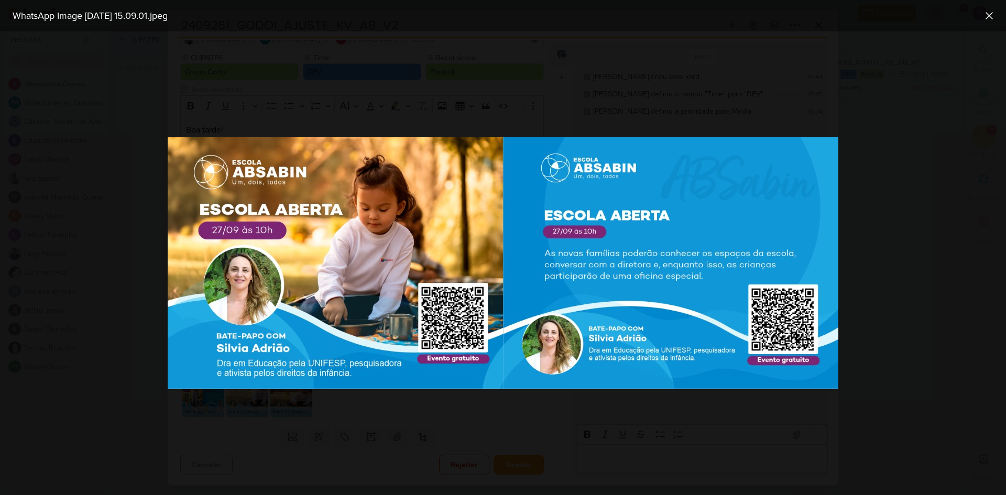
click at [223, 414] on div at bounding box center [503, 263] width 1006 height 464
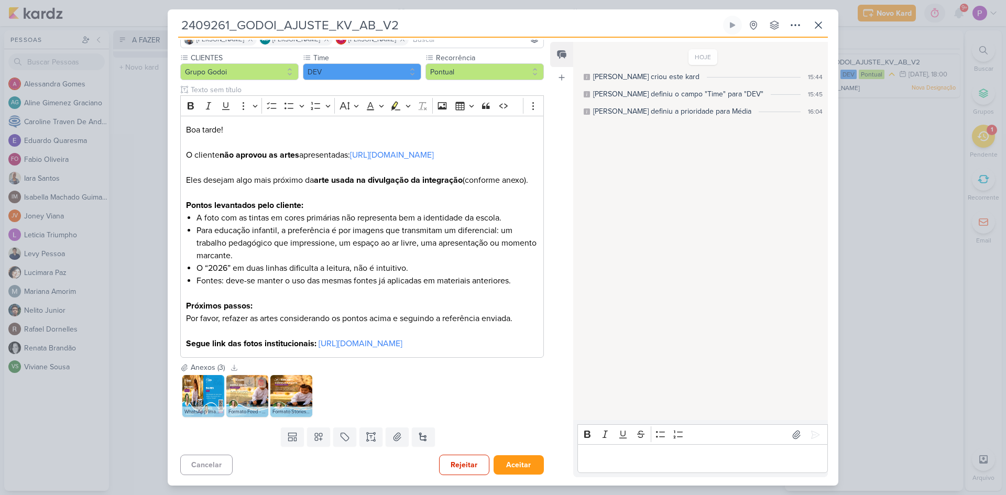
click at [236, 417] on img at bounding box center [247, 396] width 42 height 42
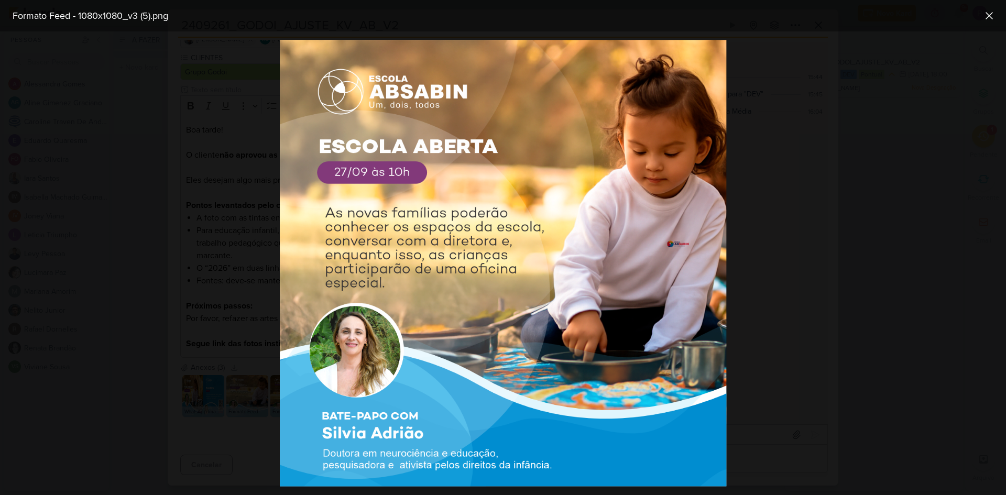
click at [240, 432] on div at bounding box center [503, 263] width 1006 height 464
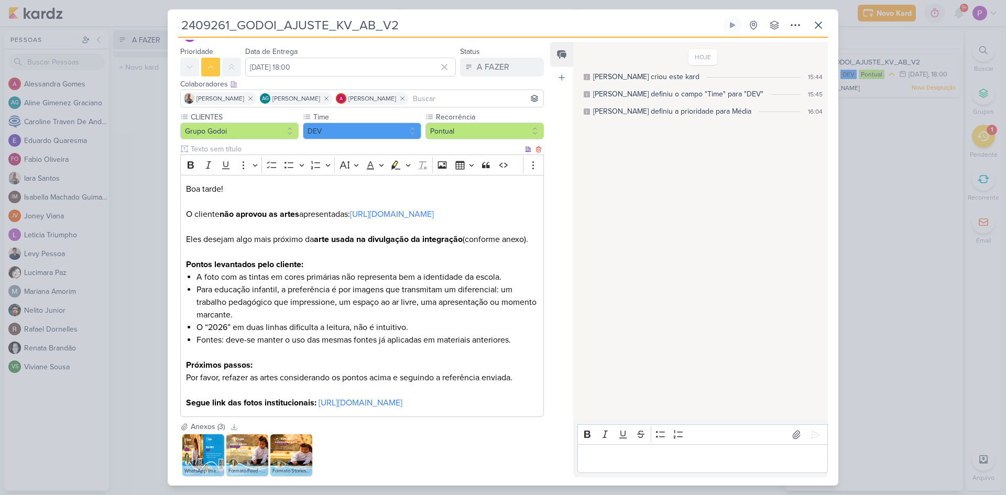
scroll to position [0, 0]
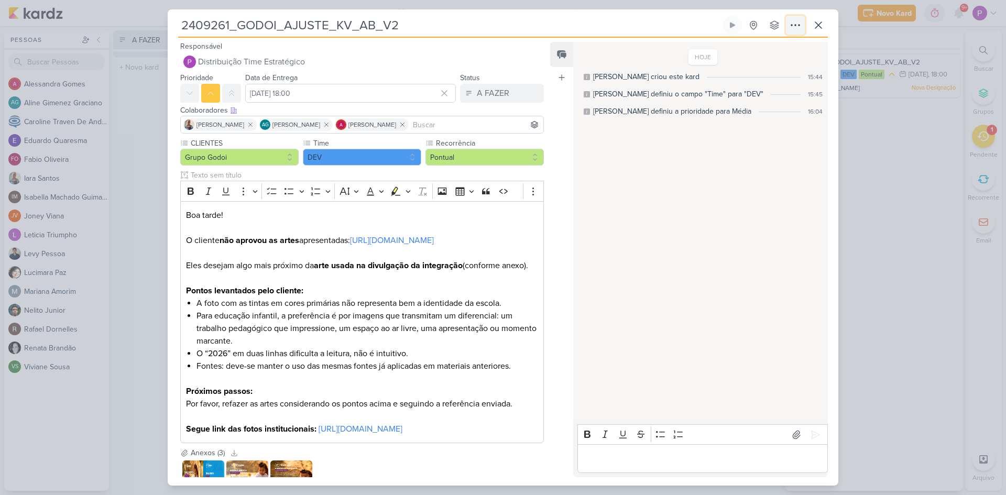
click at [795, 24] on icon at bounding box center [795, 25] width 13 height 13
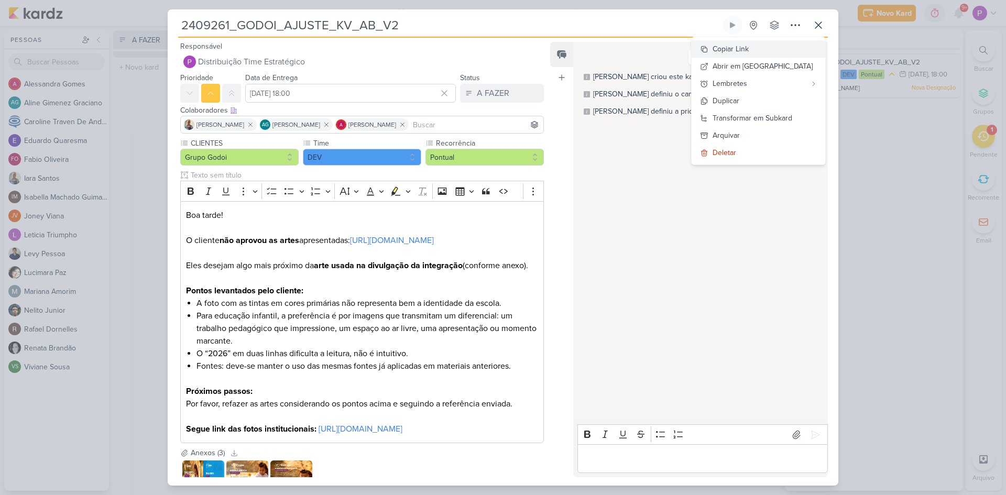
click at [749, 53] on div "Copiar Link" at bounding box center [731, 49] width 36 height 11
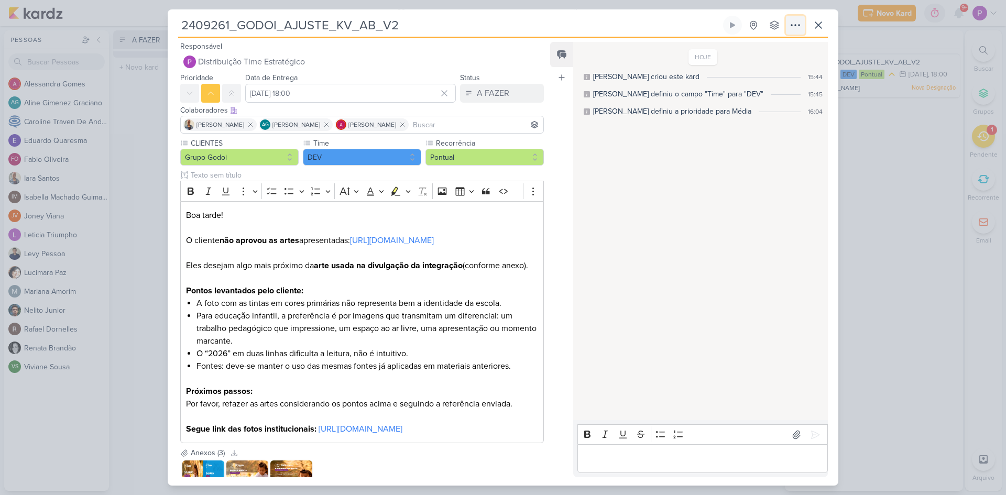
click at [798, 26] on icon at bounding box center [795, 25] width 13 height 13
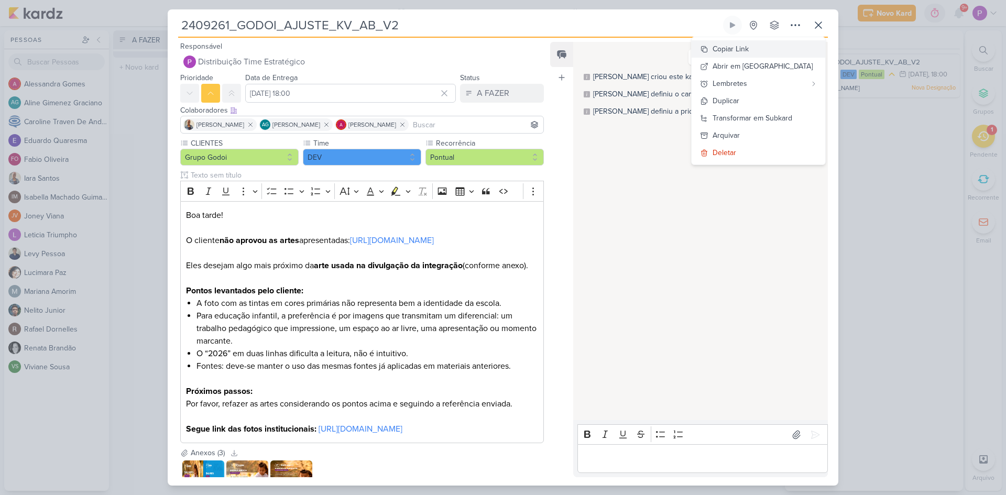
drag, startPoint x: 776, startPoint y: 43, endPoint x: 776, endPoint y: 62, distance: 18.9
click at [776, 43] on button "Copiar Link" at bounding box center [759, 48] width 134 height 17
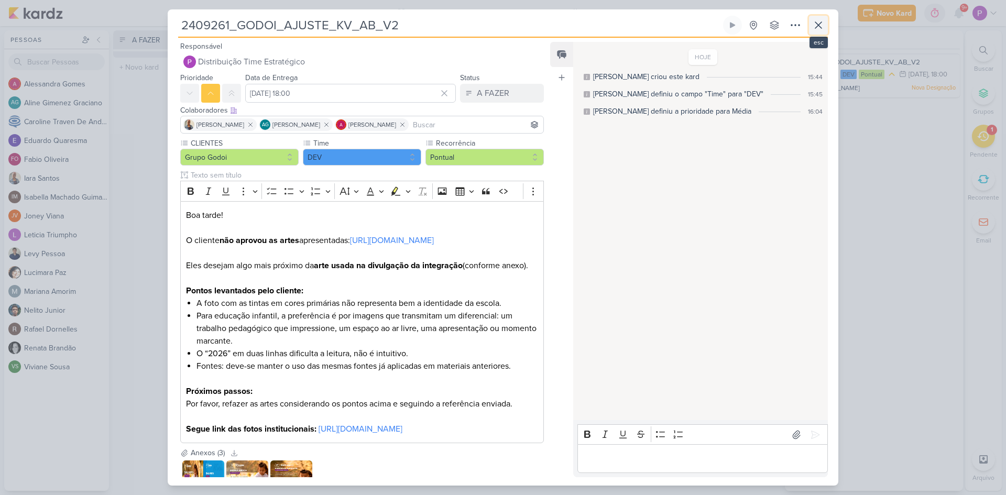
click at [817, 23] on icon at bounding box center [818, 25] width 13 height 13
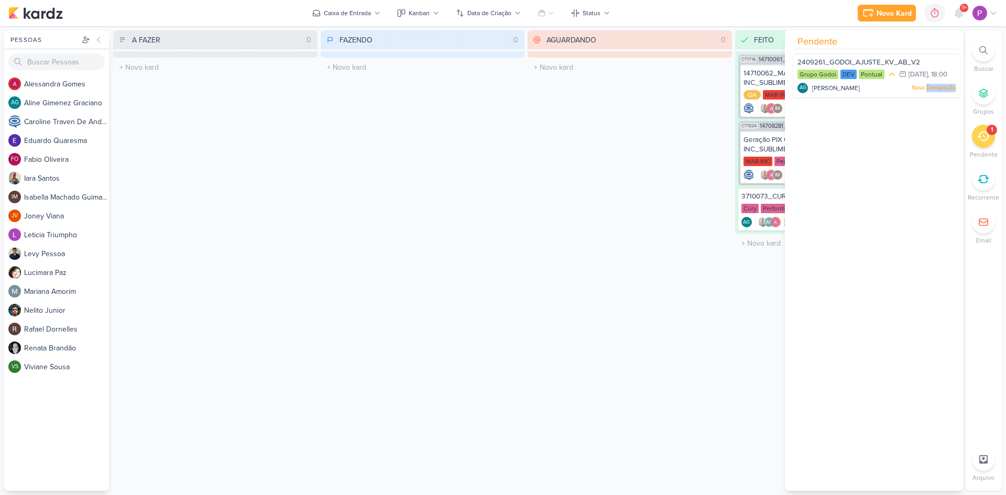
drag, startPoint x: 936, startPoint y: 93, endPoint x: 922, endPoint y: 177, distance: 85.0
click at [922, 177] on div "Pendente 2409261_GODOI_AJUSTE_KV_AB_V2 Grupo Godoi DEV Pontual" at bounding box center [874, 260] width 178 height 461
click at [474, 219] on div "FAZENDO 0 Mover Para Esquerda Mover Para Direita [GEOGRAPHIC_DATA] O título do …" at bounding box center [423, 260] width 204 height 461
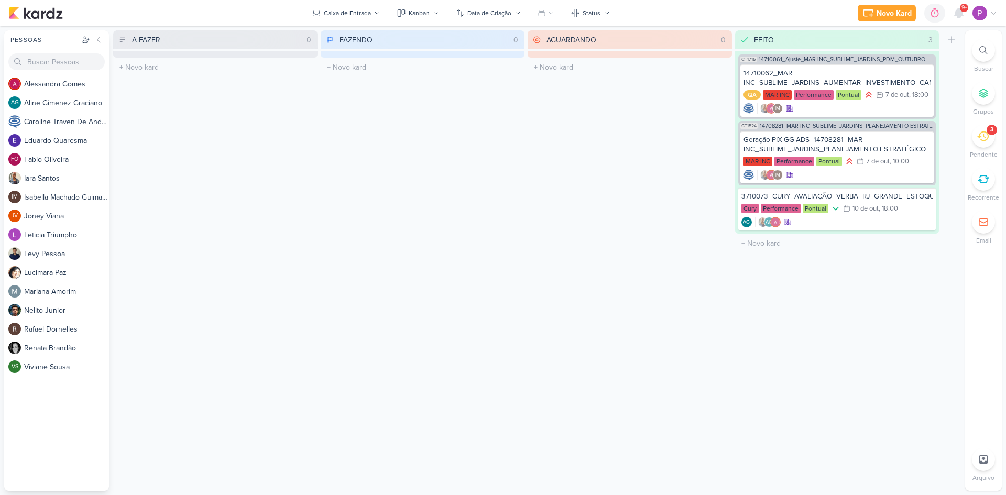
click at [978, 140] on icon at bounding box center [983, 137] width 12 height 12
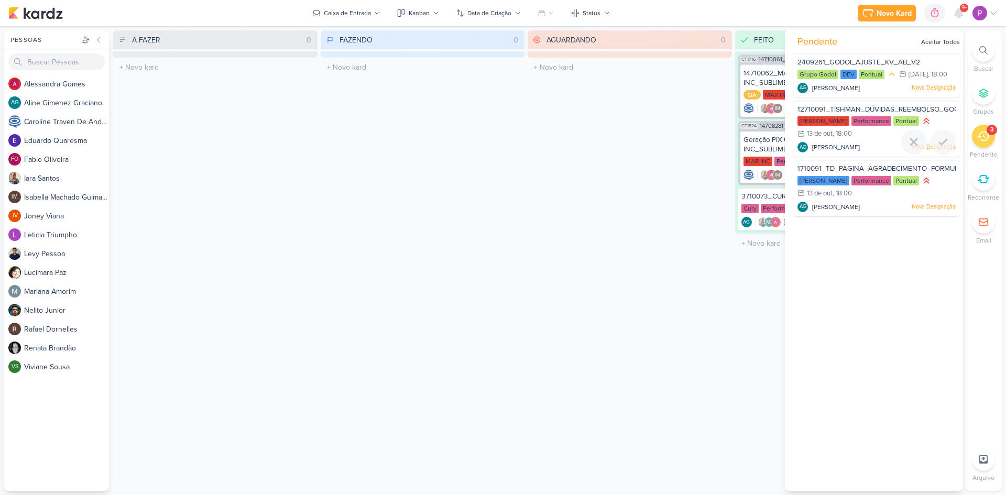
click at [879, 140] on div "[PERSON_NAME] Performance Pontual 13/10 [DATE] 18:00" at bounding box center [877, 128] width 158 height 24
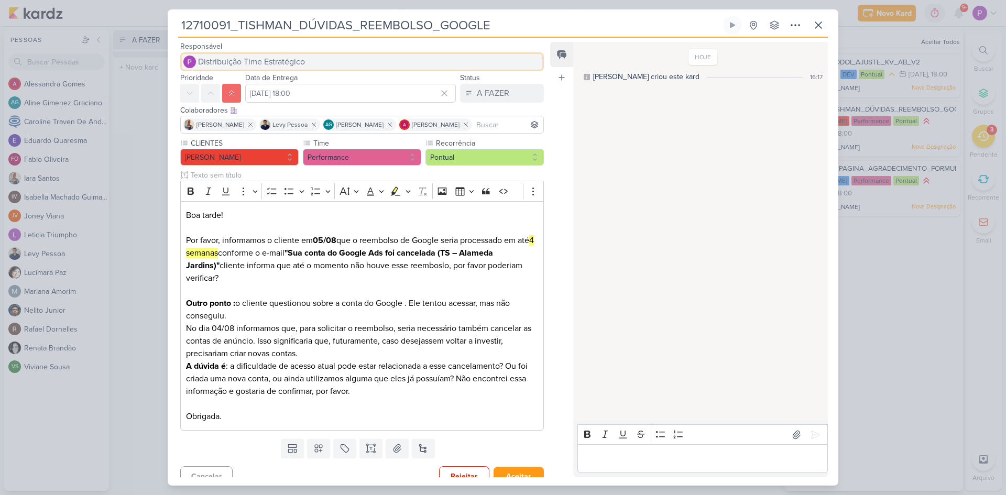
click at [246, 67] on span "Distribuição Time Estratégico" at bounding box center [251, 62] width 107 height 13
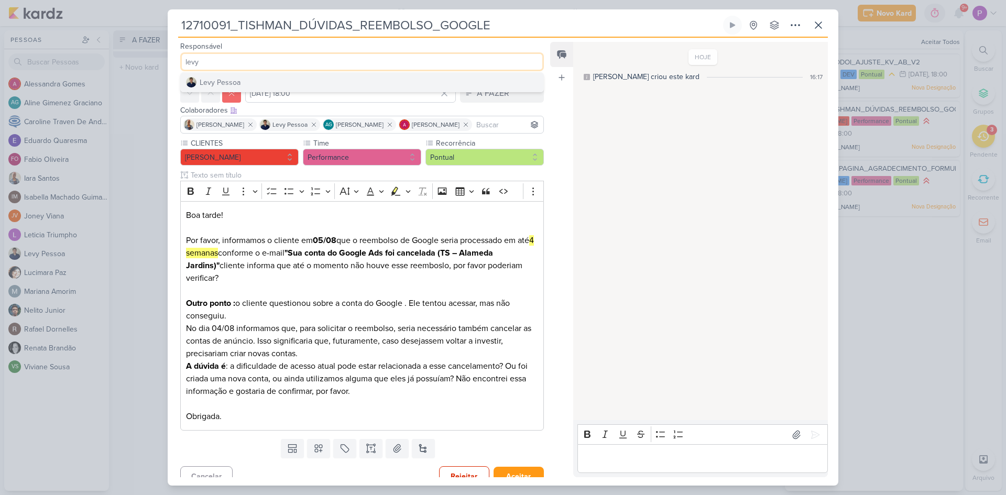
type input "levy"
click at [257, 79] on button "Levy Pessoa" at bounding box center [362, 82] width 363 height 19
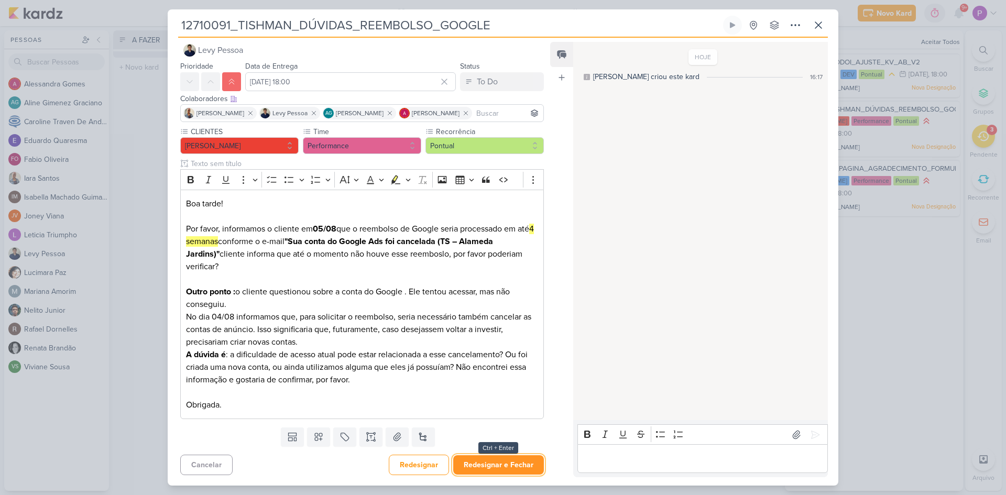
click at [497, 465] on button "Redesignar e Fechar" at bounding box center [498, 464] width 91 height 19
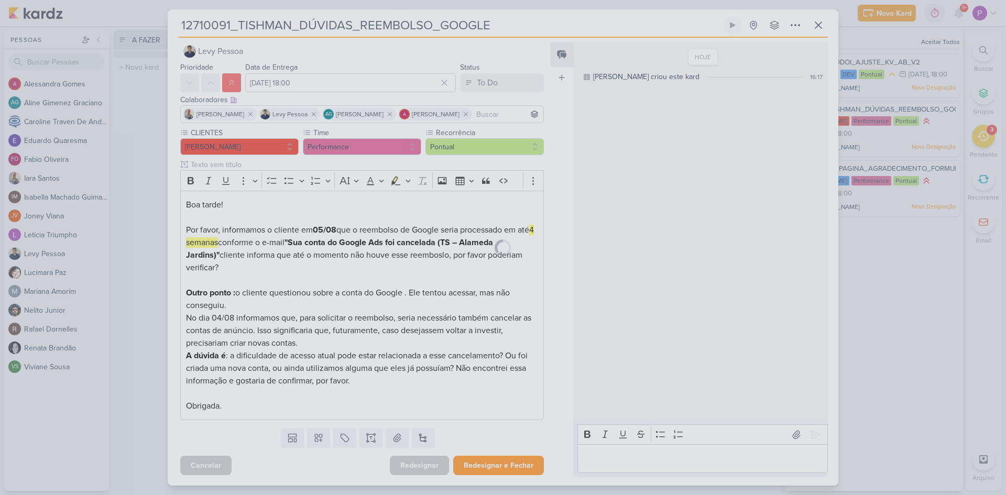
scroll to position [10, 0]
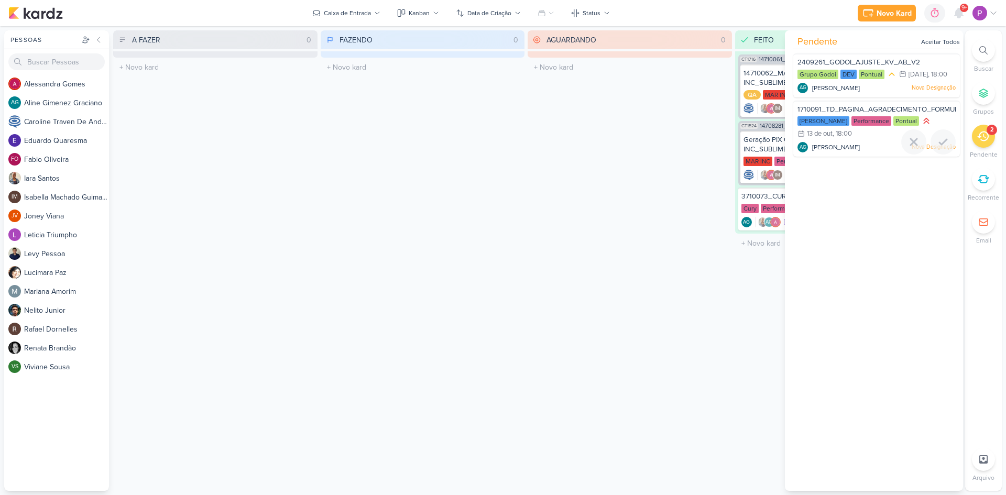
click at [876, 154] on div "1710091_TD_PAGINA_AGRADECIMENTO_FORMULARIO_GOOGLE [PERSON_NAME] Performance Pon…" at bounding box center [876, 129] width 167 height 57
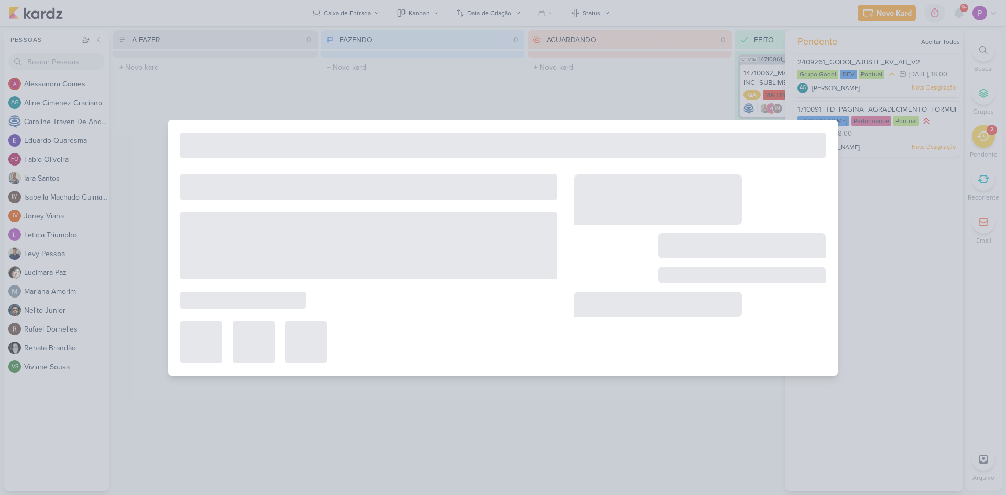
type input "1710091_TD_PAGINA_AGRADECIMENTO_FORMULARIO_GOOGLE"
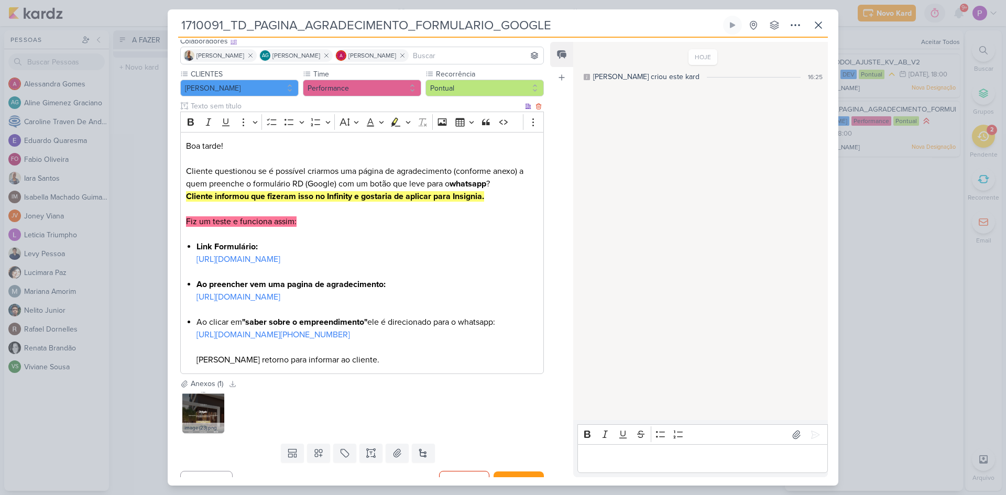
scroll to position [0, 0]
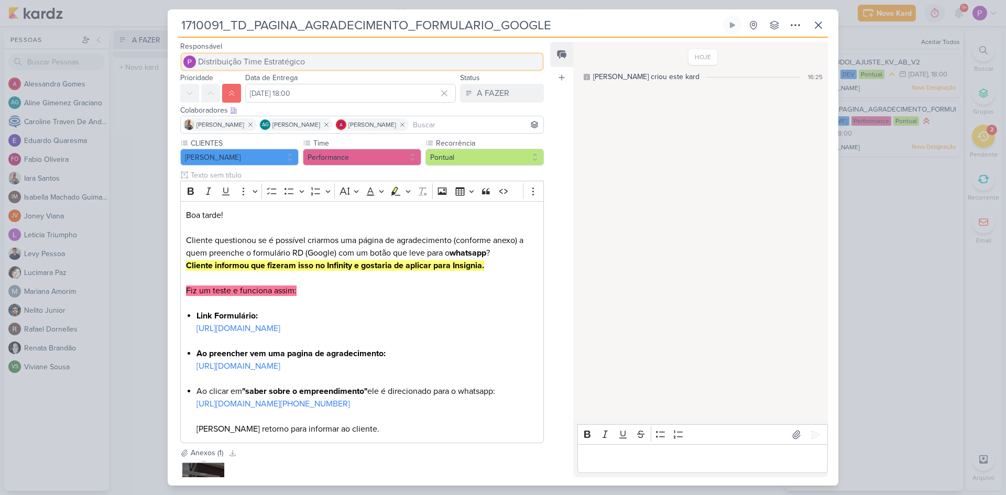
click at [243, 58] on span "Distribuição Time Estratégico" at bounding box center [251, 62] width 107 height 13
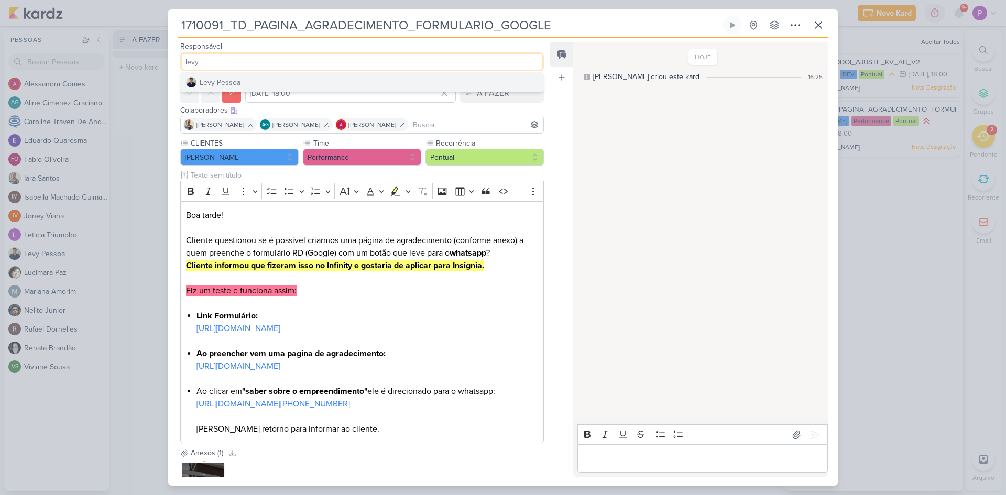
type input "levy"
click at [274, 82] on button "Levy Pessoa" at bounding box center [362, 82] width 363 height 19
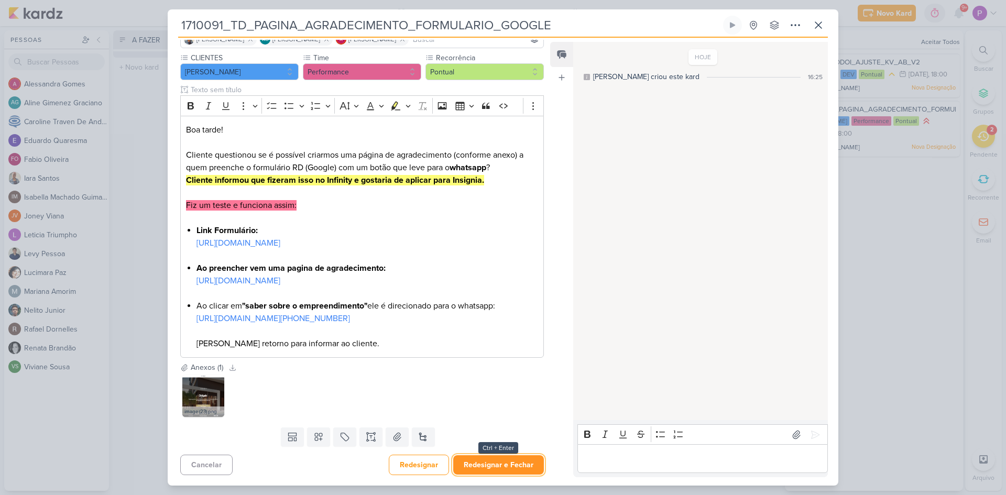
click at [498, 464] on button "Redesignar e Fechar" at bounding box center [498, 464] width 91 height 19
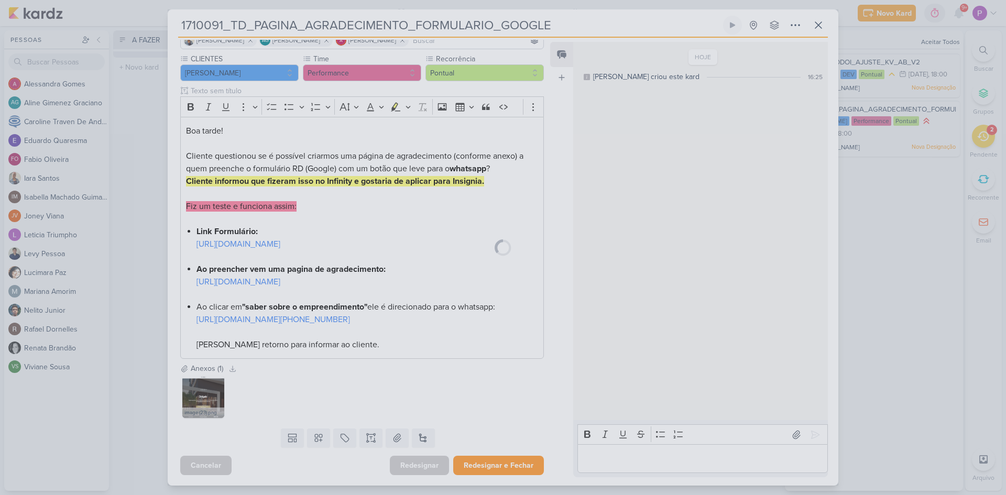
scroll to position [185, 0]
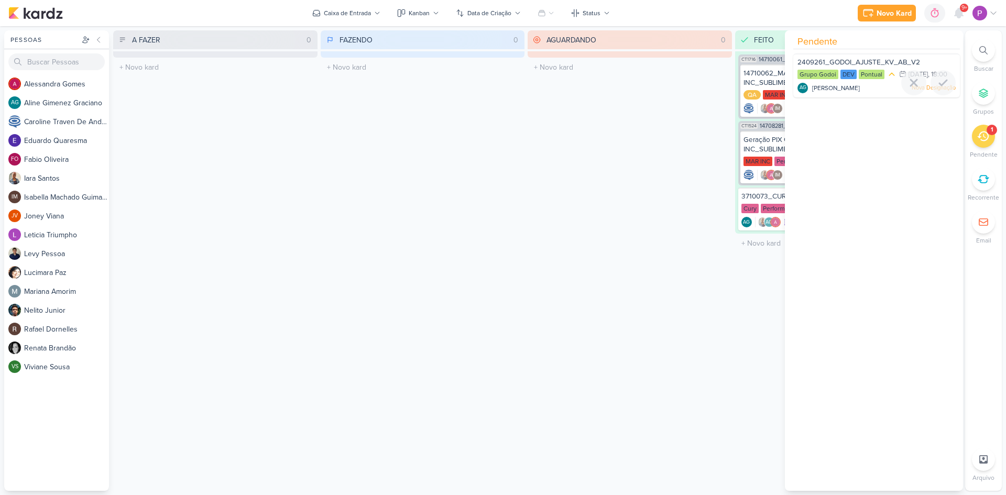
click at [886, 61] on span "2409261_GODOI_AJUSTE_KV_AB_V2" at bounding box center [859, 62] width 123 height 8
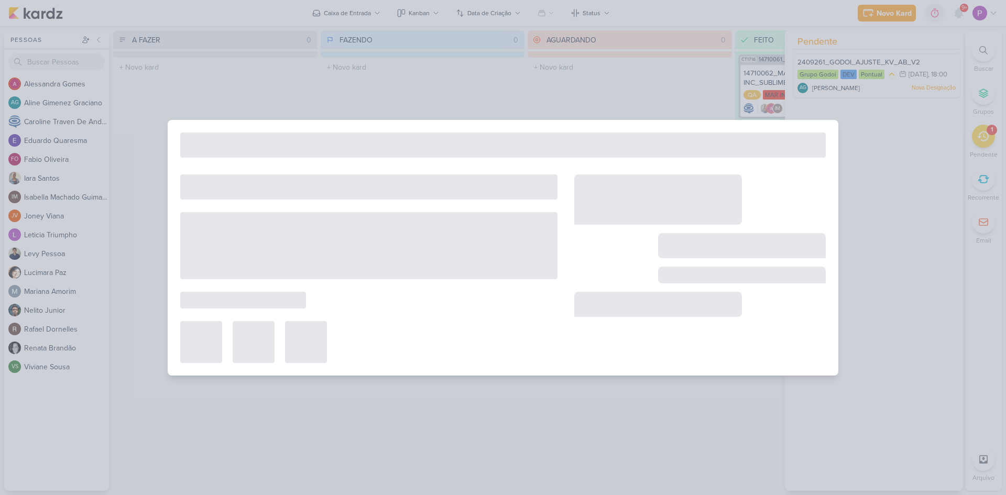
type input "2409261_GODOI_AJUSTE_KV_AB_V2"
type input "[DATE] 18:00"
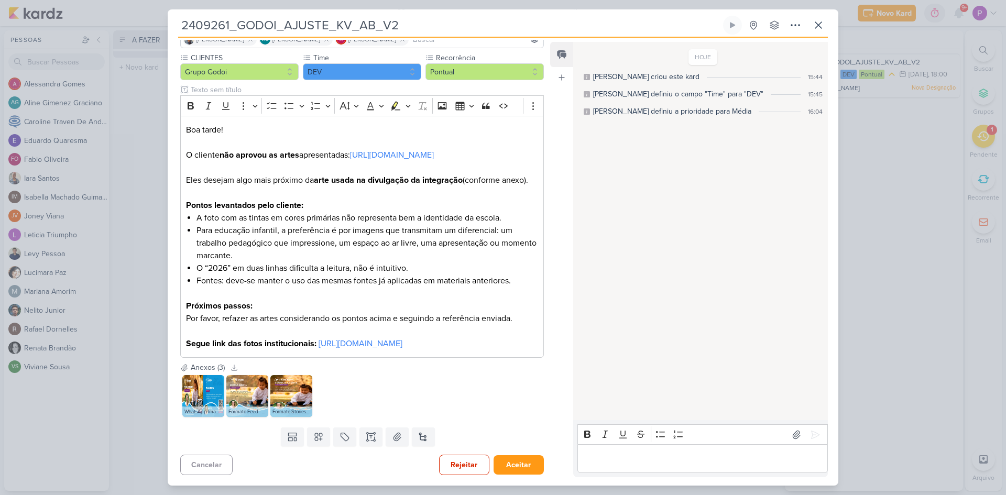
scroll to position [0, 0]
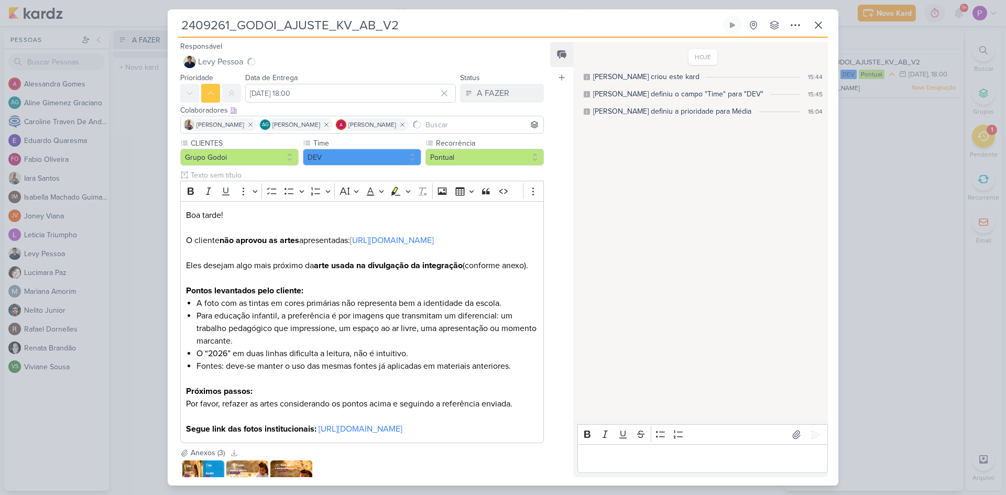
click at [661, 462] on p "Editor editing area: main" at bounding box center [703, 459] width 240 height 13
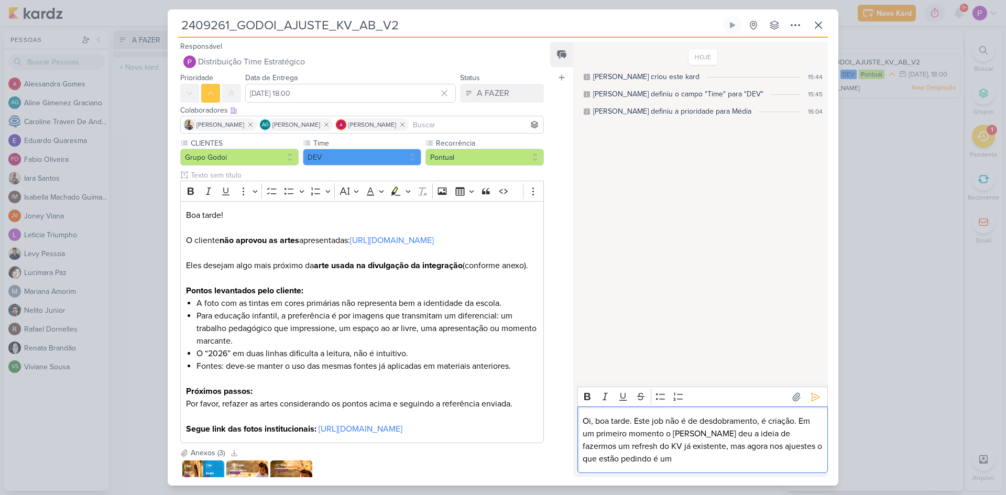
click at [752, 446] on p "Oi, boa tarde. Este job não é de desdobramento, é criação. Em um primeiro momen…" at bounding box center [703, 440] width 240 height 50
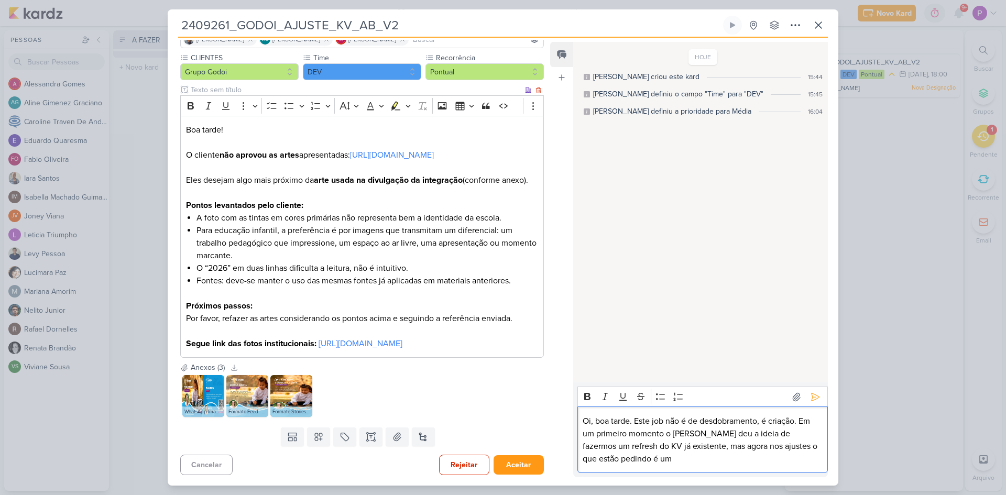
scroll to position [105, 0]
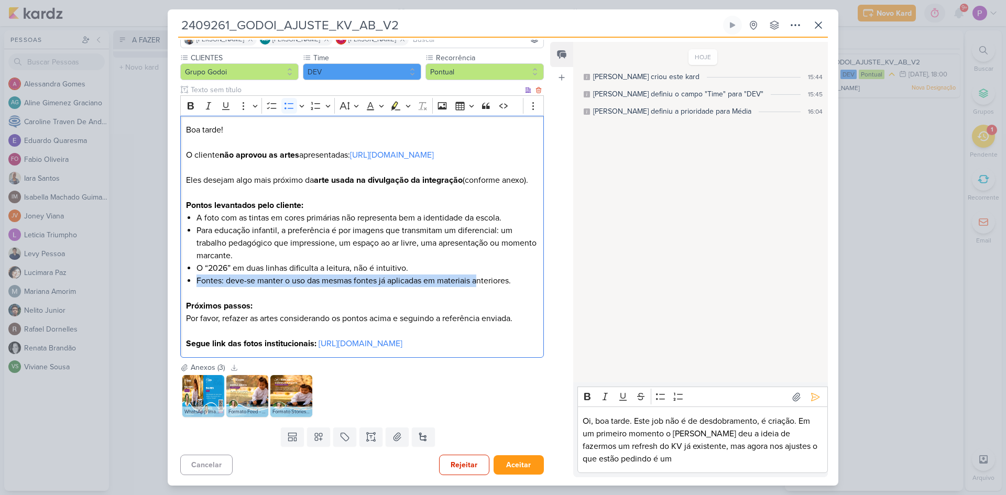
drag, startPoint x: 194, startPoint y: 287, endPoint x: 482, endPoint y: 287, distance: 287.2
click at [482, 287] on div "Boa tarde! O cliente não aprovou as artes apresentadas: [URL][DOMAIN_NAME] Eles…" at bounding box center [362, 237] width 364 height 243
click at [447, 300] on li "Fontes: deve-se manter o uso das mesmas fontes já aplicadas em materiais anteri…" at bounding box center [368, 287] width 342 height 25
click at [195, 399] on img at bounding box center [203, 396] width 42 height 42
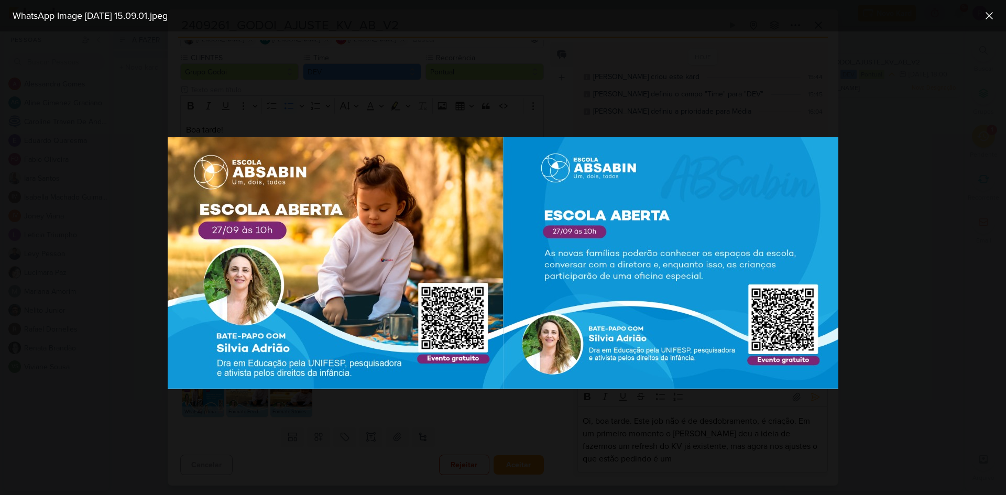
click at [400, 413] on div at bounding box center [503, 263] width 1006 height 464
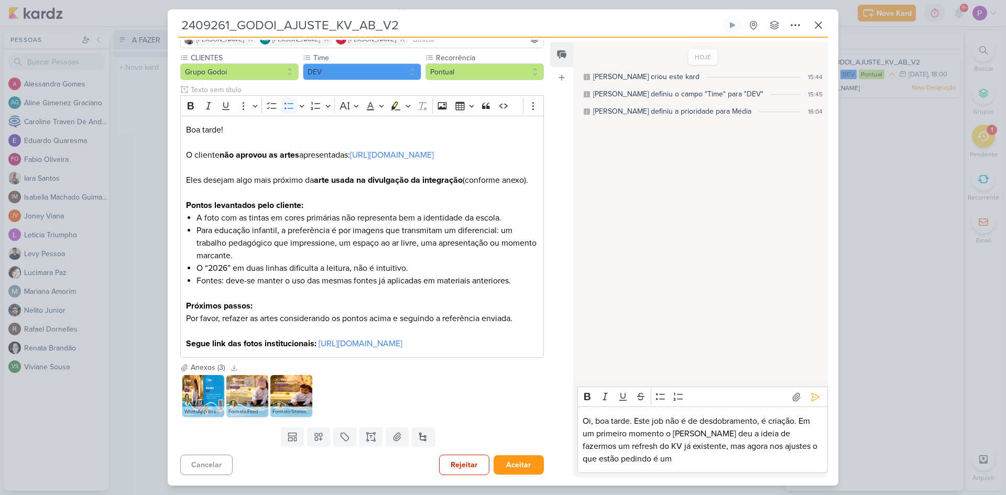
click at [241, 401] on img at bounding box center [247, 396] width 42 height 42
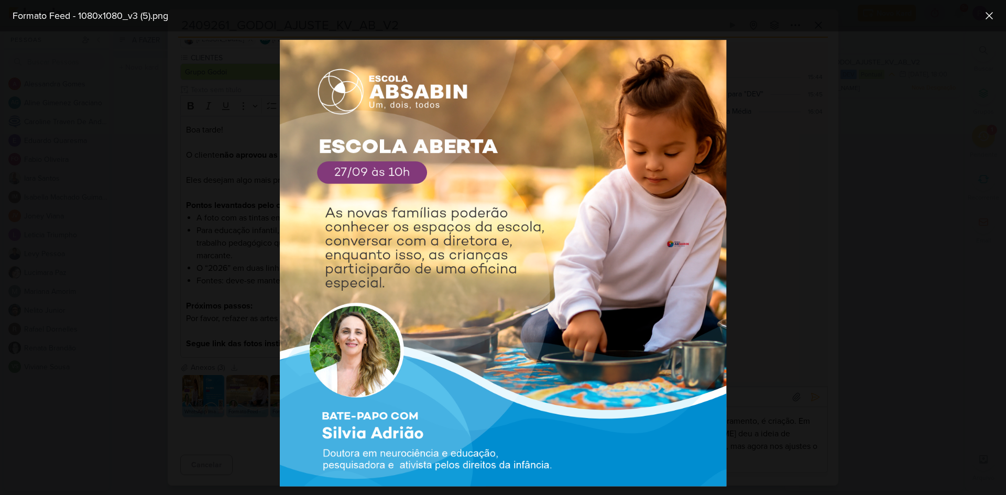
click at [251, 425] on div at bounding box center [503, 263] width 1006 height 464
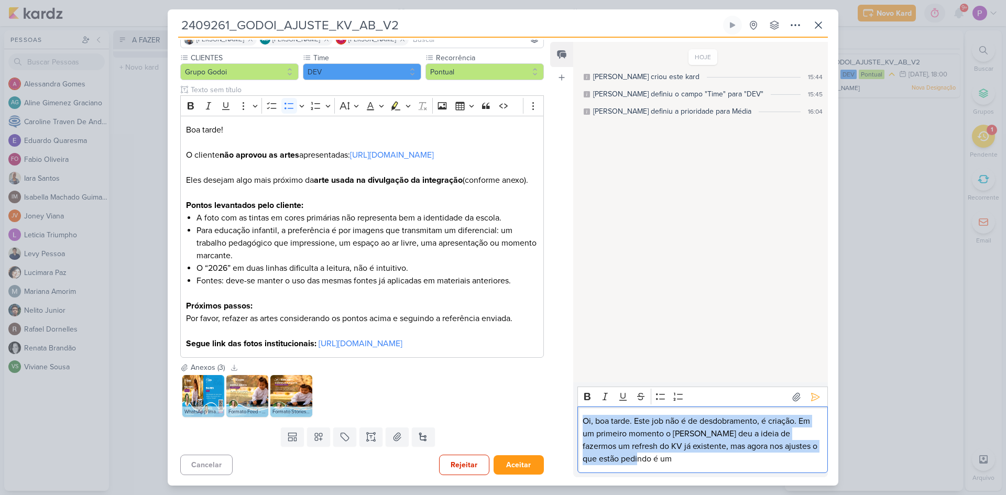
drag, startPoint x: 645, startPoint y: 458, endPoint x: 550, endPoint y: 401, distance: 110.3
click at [550, 401] on div "Feed Atrelar email Solte o email para atrelar ao kard HOJE [PERSON_NAME] criou …" at bounding box center [689, 260] width 278 height 436
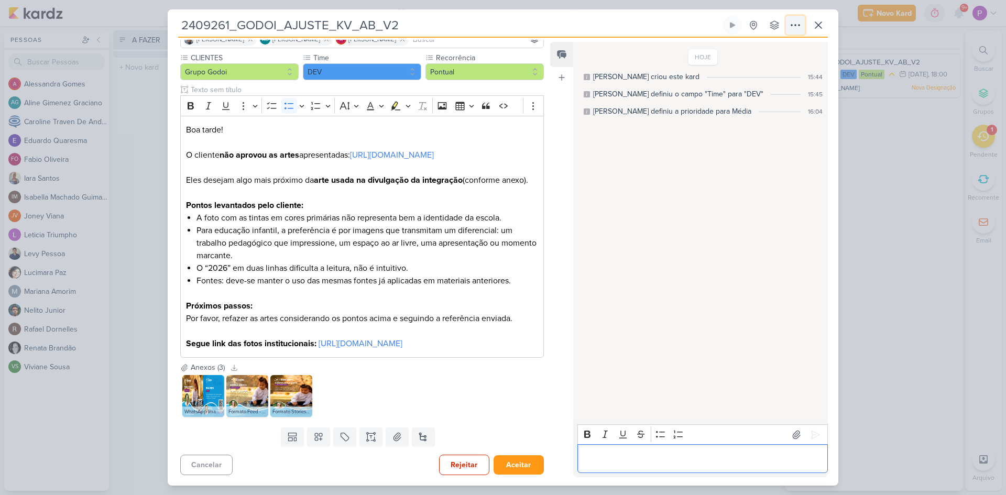
click at [793, 23] on icon at bounding box center [795, 25] width 13 height 13
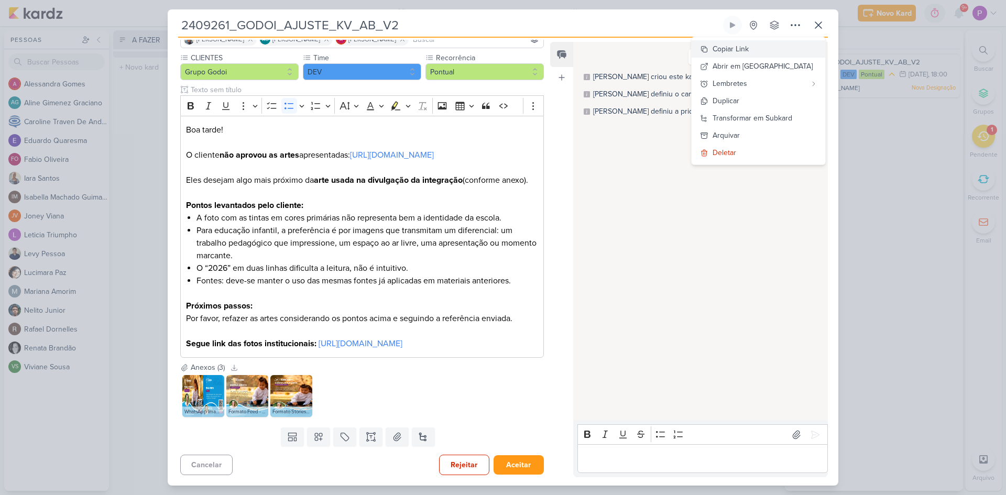
click at [763, 56] on button "Copiar Link" at bounding box center [759, 48] width 134 height 17
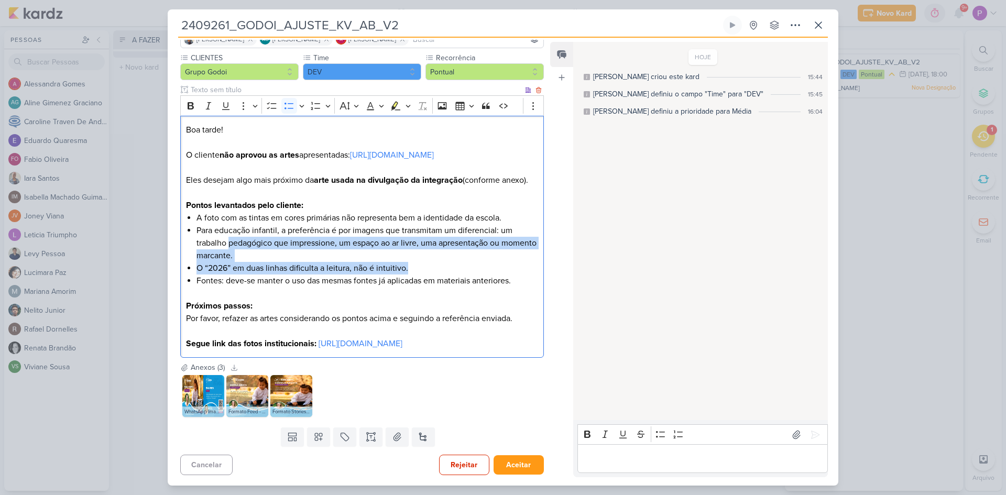
drag, startPoint x: 231, startPoint y: 227, endPoint x: 526, endPoint y: 254, distance: 296.8
click at [526, 254] on ul "A foto com as tintas em cores primárias não representa bem a identidade da esco…" at bounding box center [368, 256] width 342 height 88
click at [269, 235] on li "Para educação infantil, a preferência é por imagens que transmitam um diferenci…" at bounding box center [368, 243] width 342 height 38
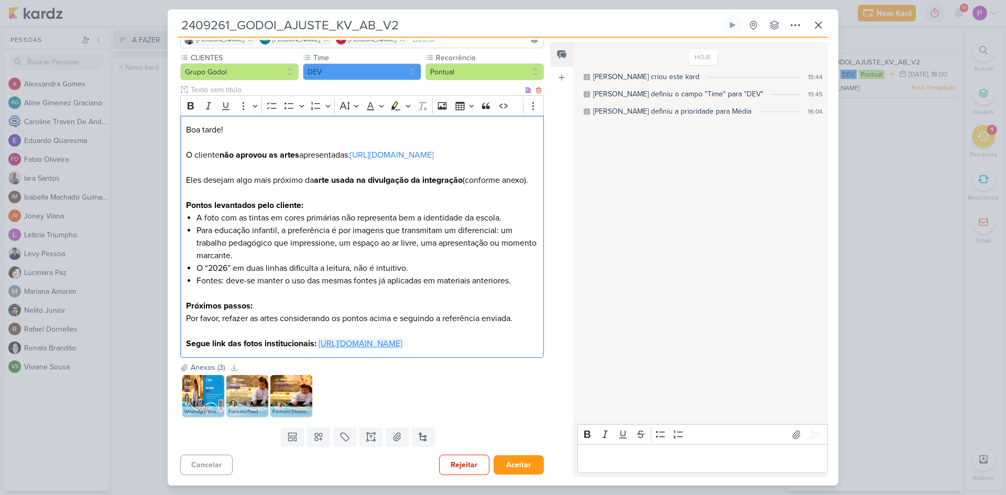
click at [319, 344] on link "[URL][DOMAIN_NAME]" at bounding box center [361, 344] width 84 height 10
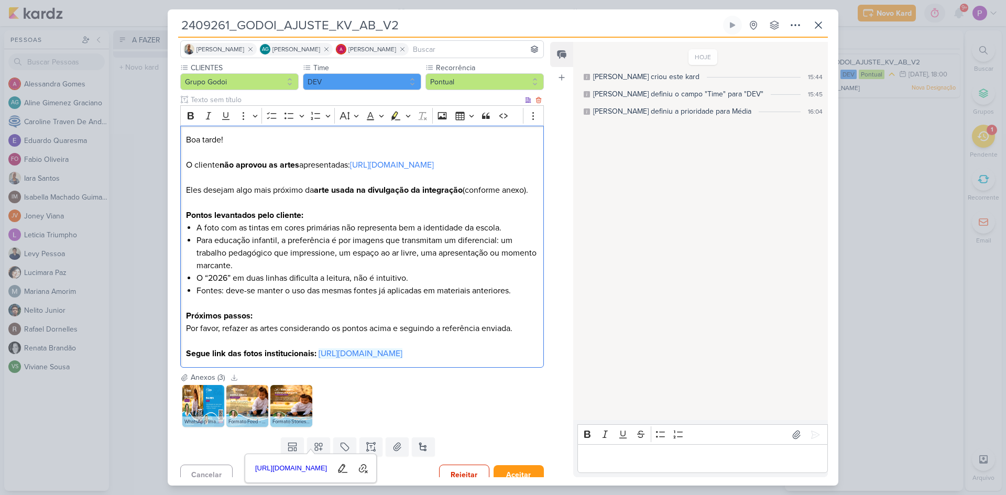
scroll to position [0, 0]
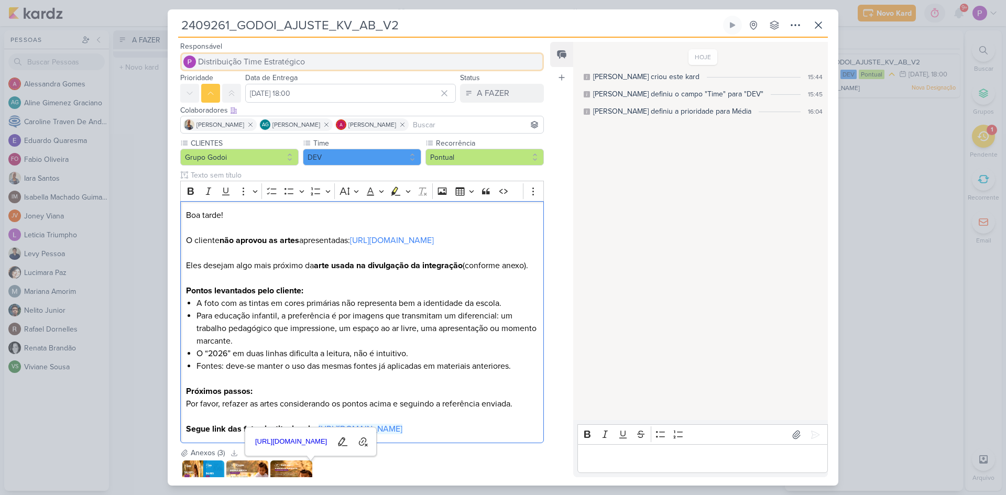
click at [277, 62] on span "Distribuição Time Estratégico" at bounding box center [251, 62] width 107 height 13
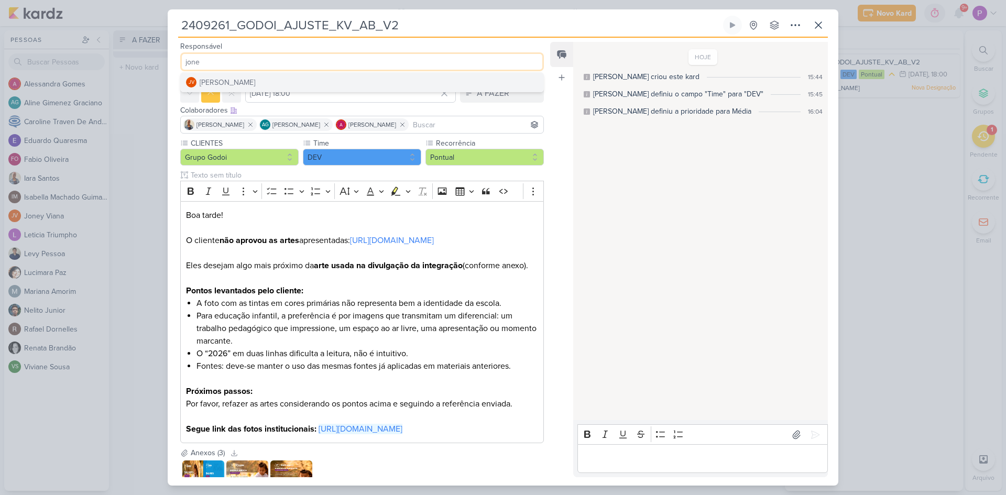
type input "jone"
click at [275, 76] on button "JV [PERSON_NAME]" at bounding box center [362, 82] width 363 height 19
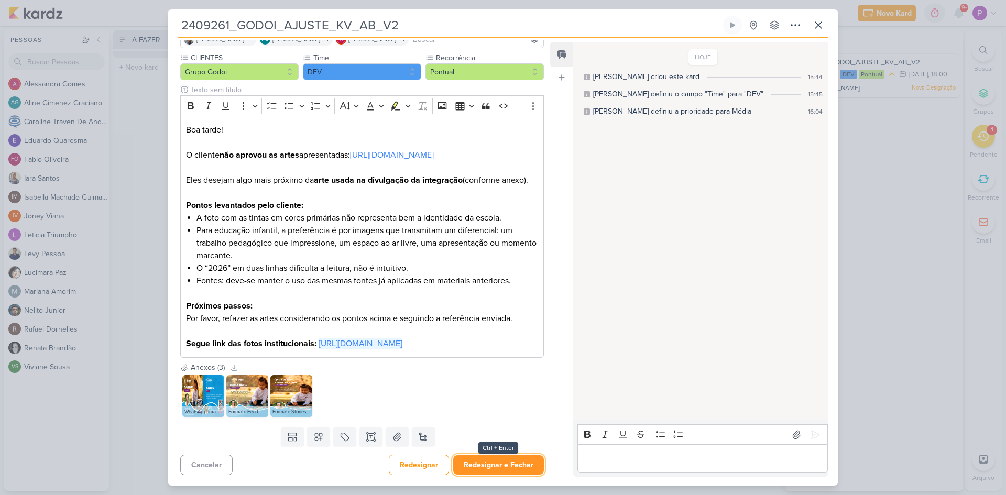
click at [508, 458] on button "Redesignar e Fechar" at bounding box center [498, 464] width 91 height 19
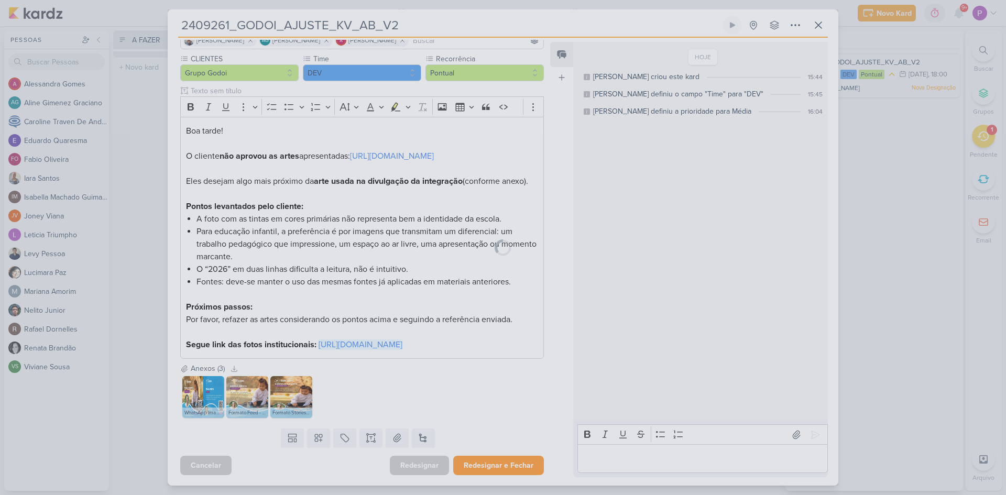
scroll to position [122, 0]
